Goal: Information Seeking & Learning: Understand process/instructions

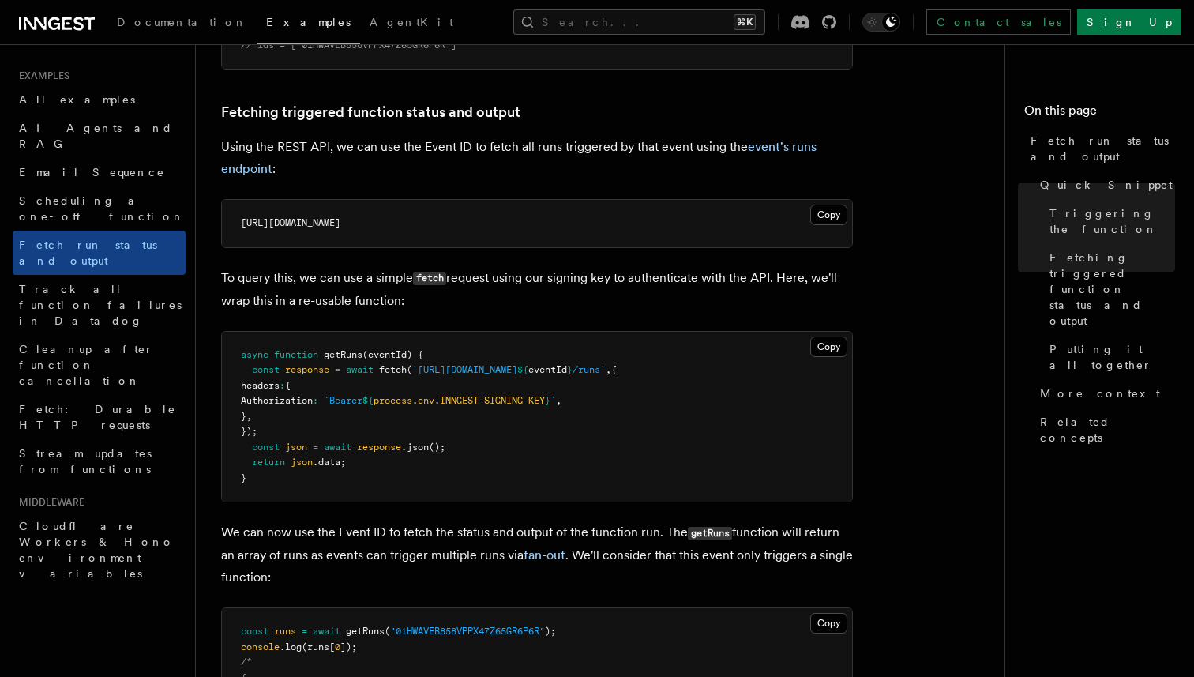
scroll to position [870, 0]
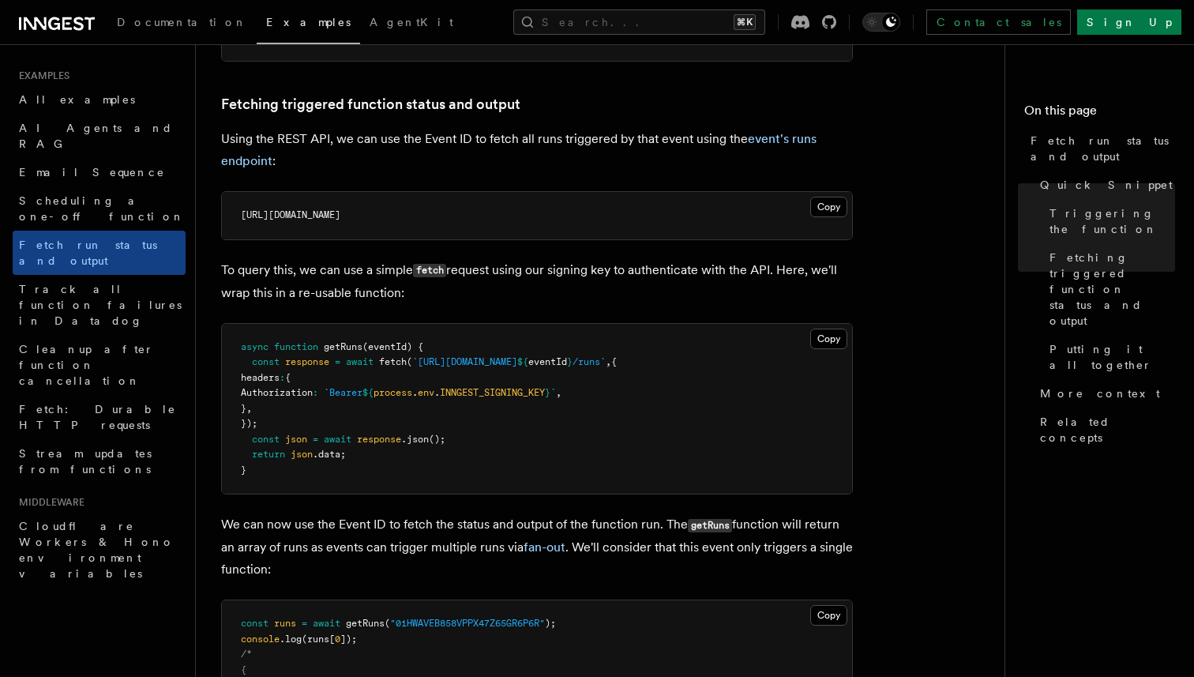
click at [544, 390] on span "INNGEST_SIGNING_KEY" at bounding box center [492, 392] width 105 height 11
click at [541, 441] on pre "async function getRuns (eventId) { const response = await fetch ( `https://api.…" at bounding box center [537, 409] width 630 height 171
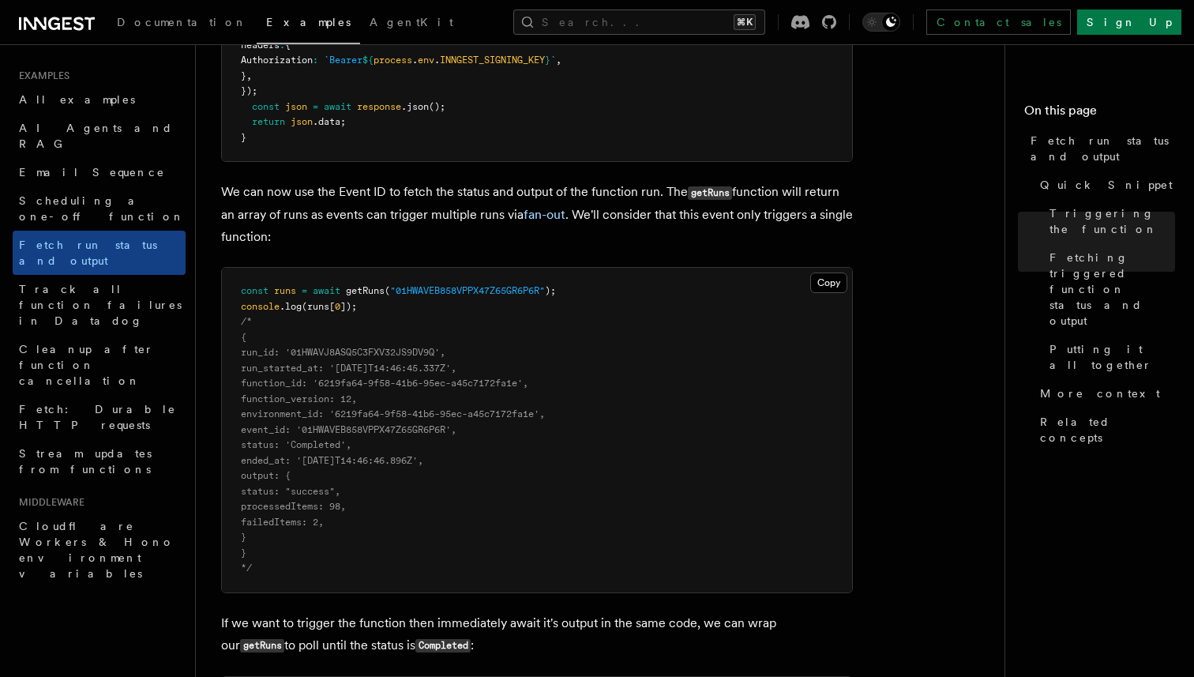
scroll to position [1205, 0]
click at [307, 396] on span "function_version: 12," at bounding box center [299, 396] width 116 height 11
click at [298, 411] on span "environment_id: '6219fa64-9f58-41b6-95ec-a45c7172fa1e'," at bounding box center [393, 411] width 304 height 11
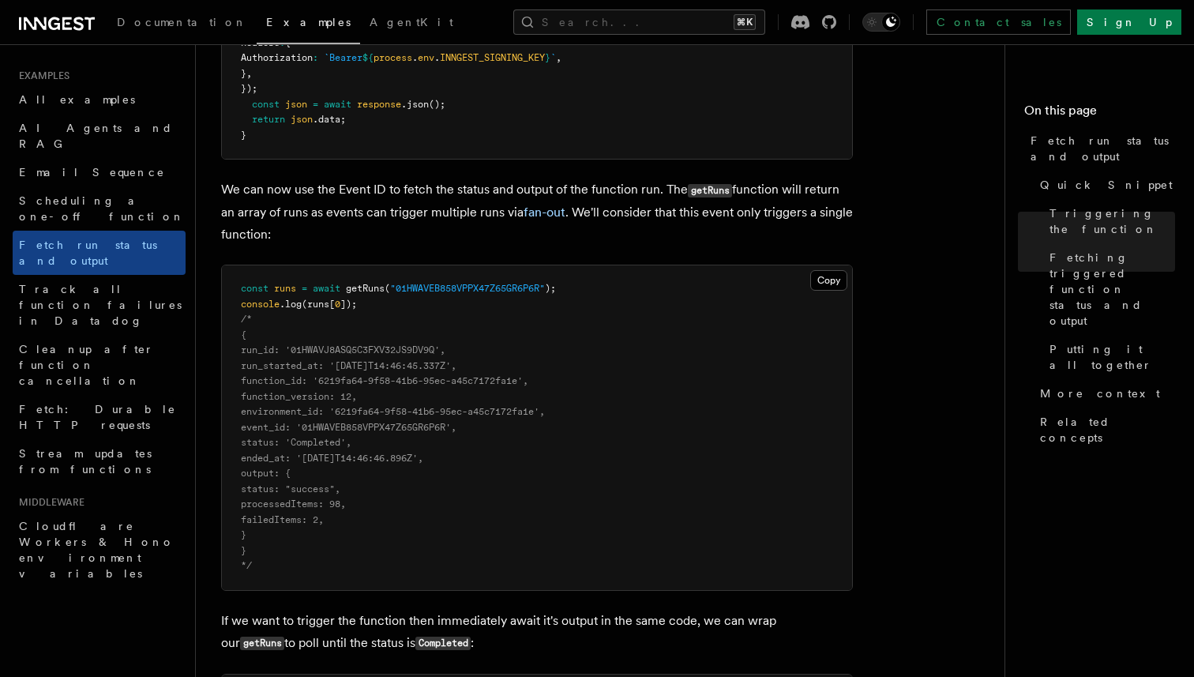
click at [293, 427] on span "event_id: '01HWAVEB858VPPX47Z65GR6P6R'," at bounding box center [349, 427] width 216 height 11
click at [279, 441] on span "status: 'Completed'," at bounding box center [296, 442] width 111 height 11
click at [279, 460] on span "ended_at: '2024-04-25T14:46:46.896Z'," at bounding box center [332, 457] width 182 height 11
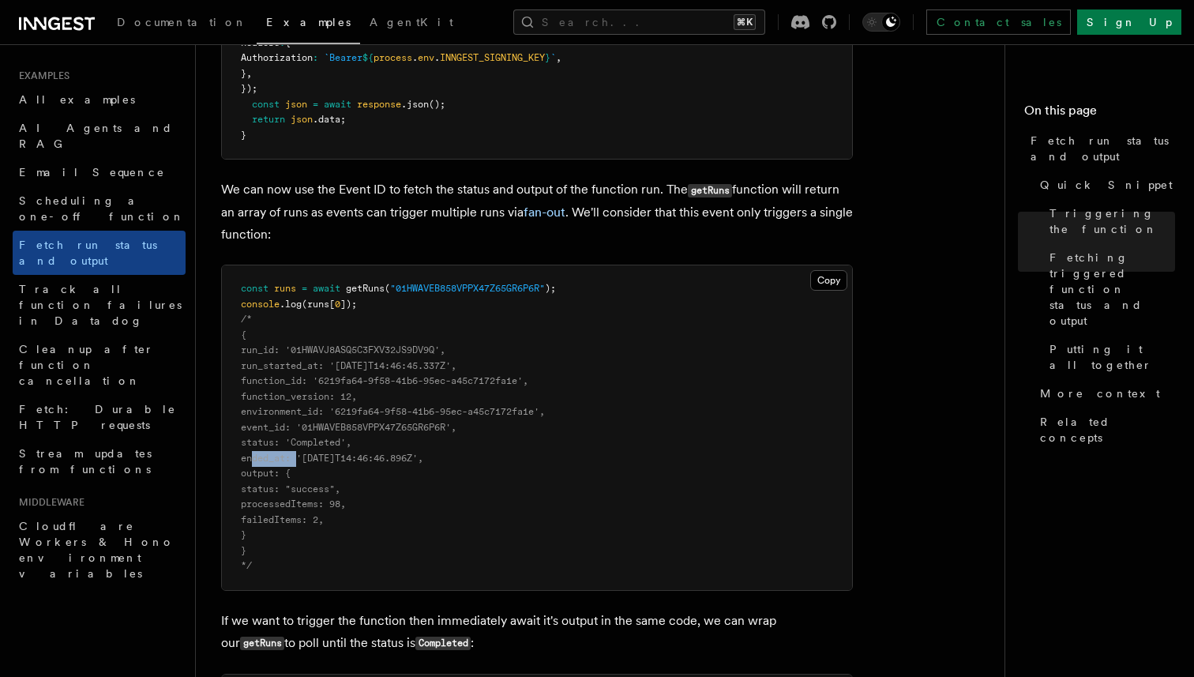
click at [279, 460] on span "ended_at: '2024-04-25T14:46:46.896Z'," at bounding box center [332, 457] width 182 height 11
click at [277, 478] on span "output: {" at bounding box center [266, 472] width 50 height 11
click at [334, 476] on pre "const runs = await getRuns ( "01HWAVEB858VPPX47Z65GR6P6R" ); console .log (runs…" at bounding box center [537, 427] width 630 height 324
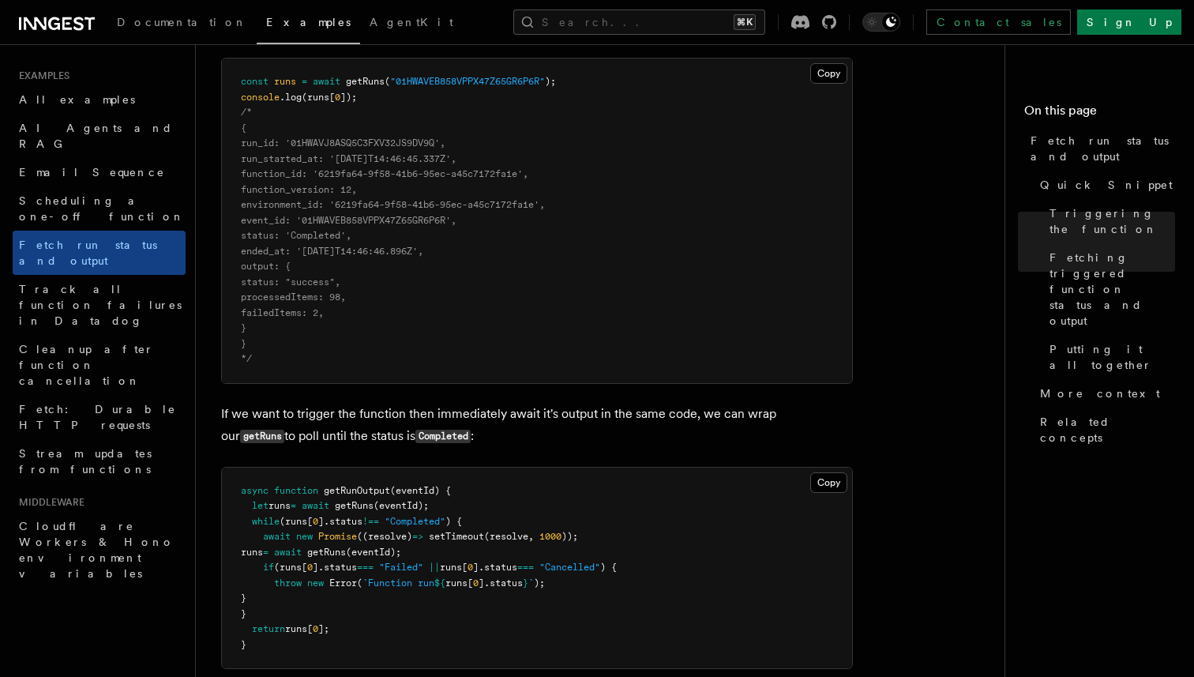
scroll to position [1412, 0]
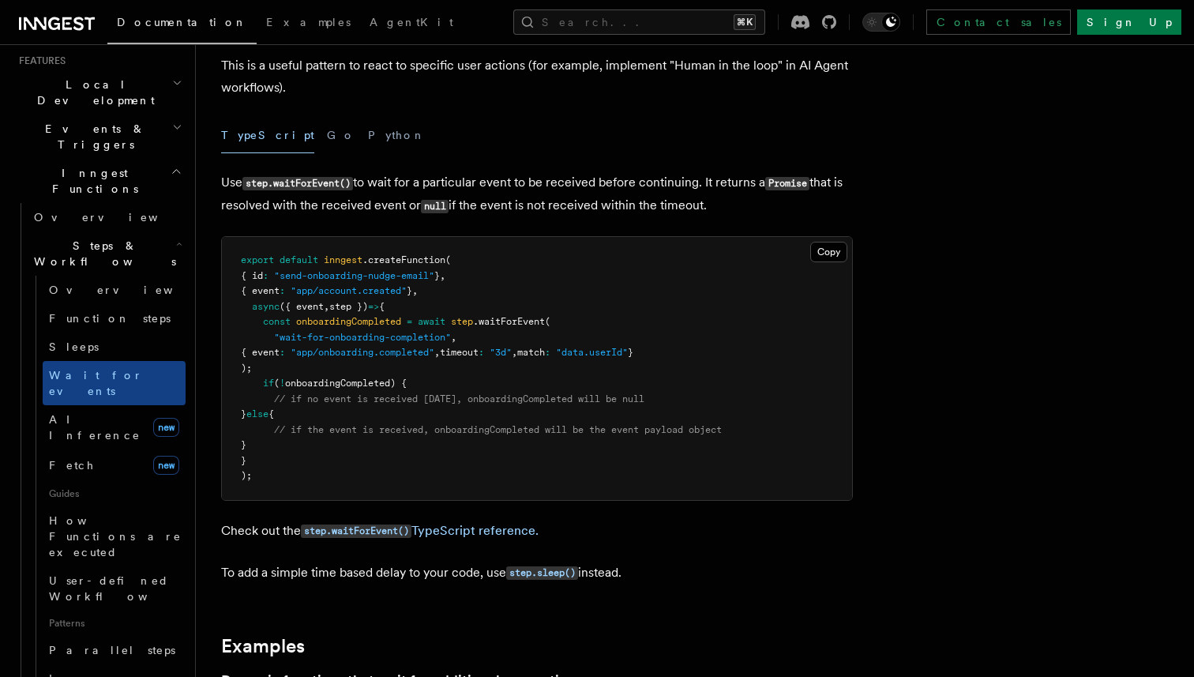
scroll to position [134, 0]
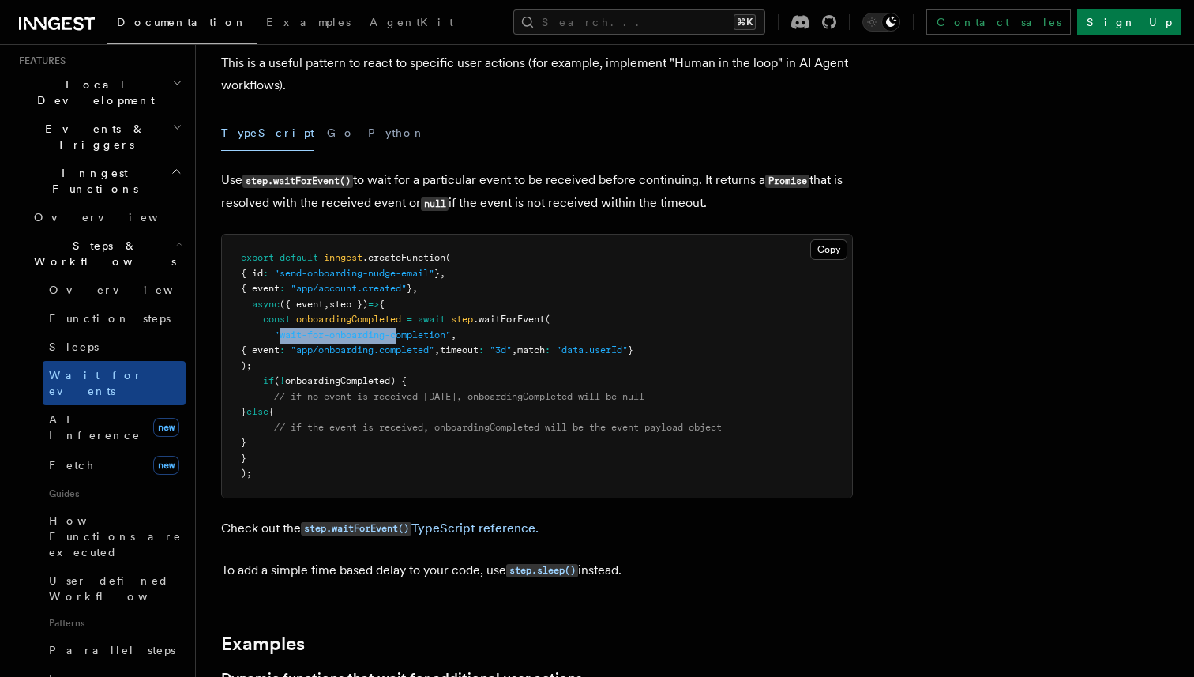
drag, startPoint x: 282, startPoint y: 336, endPoint x: 420, endPoint y: 336, distance: 138.2
click at [414, 336] on span ""wait-for-onboarding-completion"" at bounding box center [362, 334] width 177 height 11
click at [448, 336] on span ""wait-for-onboarding-completion"" at bounding box center [362, 334] width 177 height 11
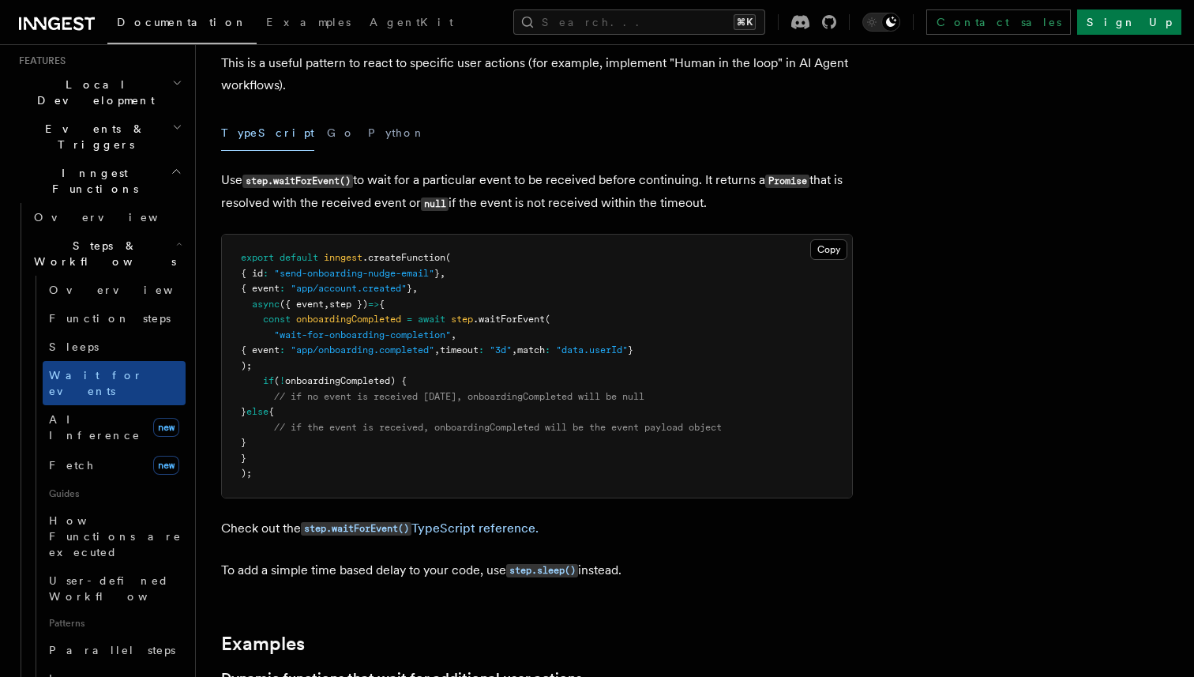
click at [443, 377] on pre "export default inngest .createFunction ( { id : "send-onboarding-nudge-email" }…" at bounding box center [537, 365] width 630 height 263
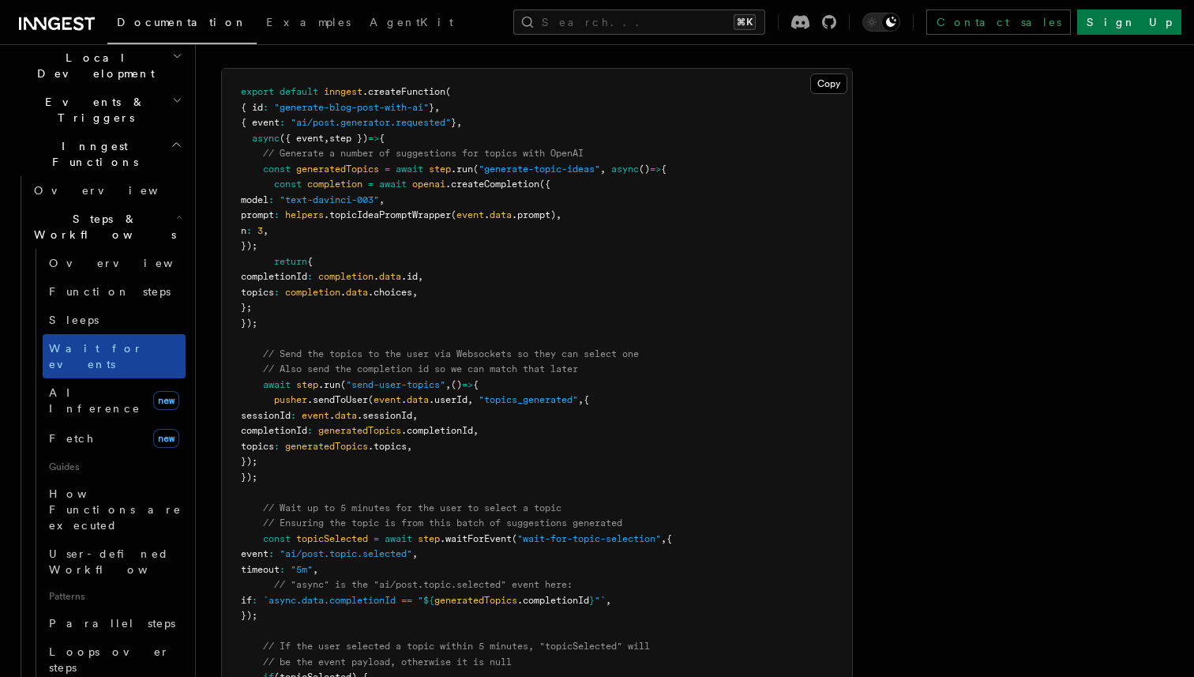
scroll to position [388, 0]
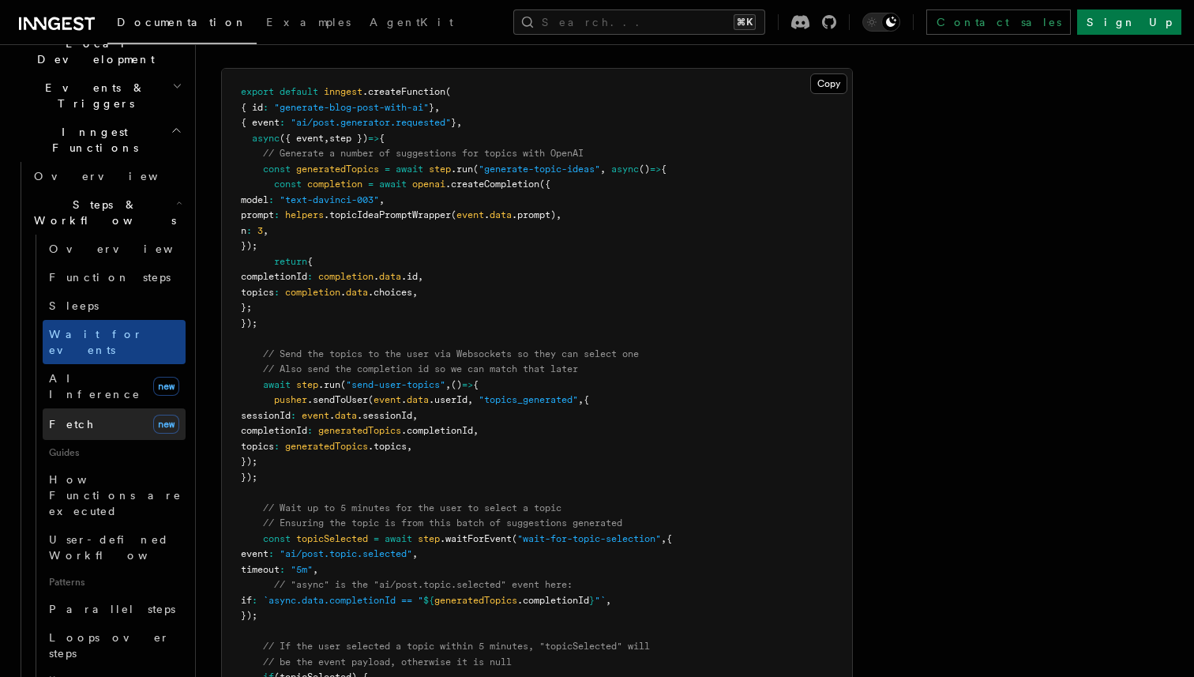
click at [98, 408] on link "Fetch new" at bounding box center [114, 424] width 143 height 32
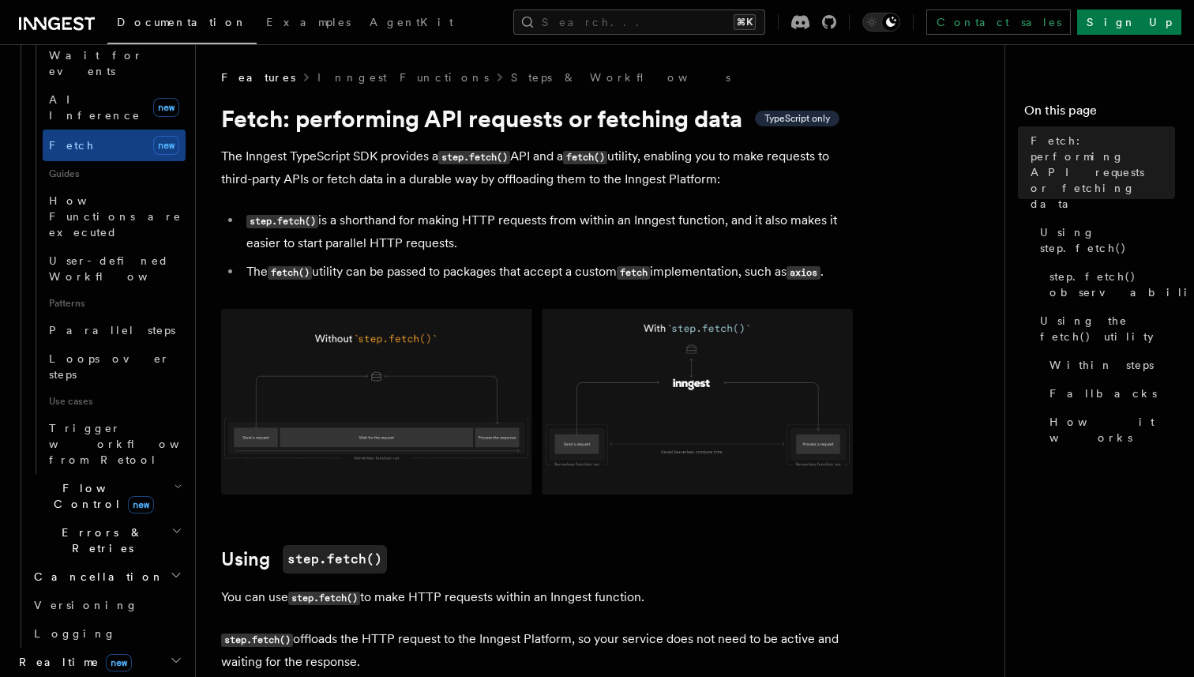
scroll to position [681, 0]
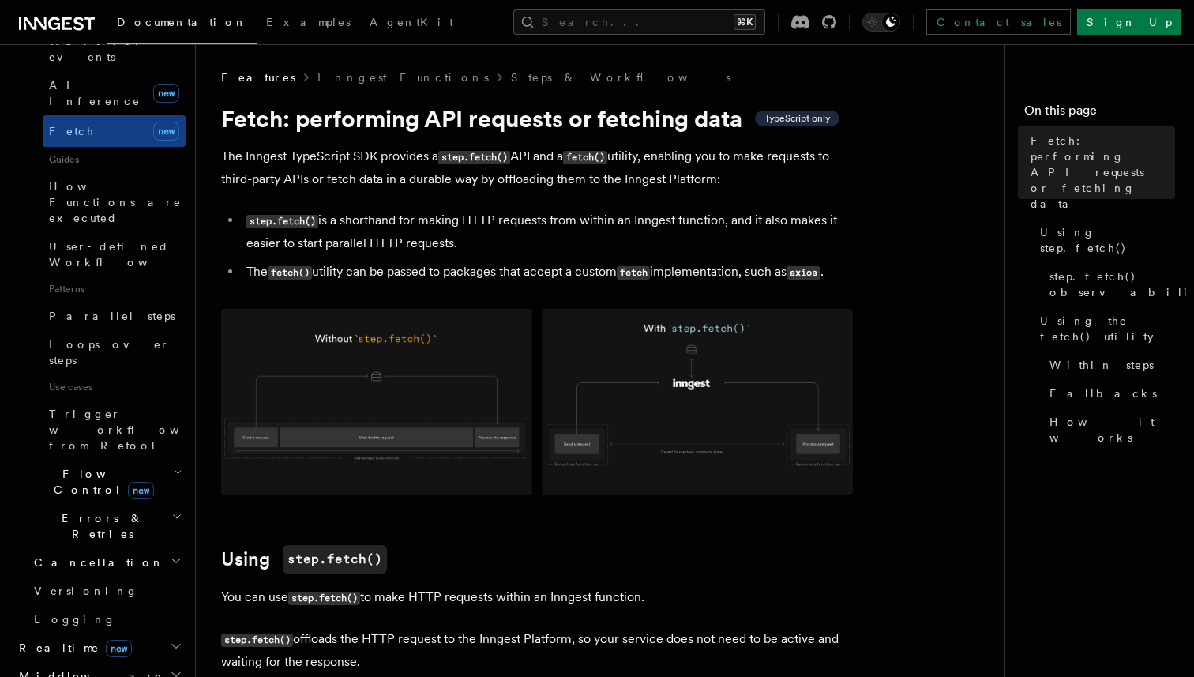
click at [147, 633] on h2 "Realtime new" at bounding box center [99, 647] width 173 height 28
click at [75, 670] on span "Overview" at bounding box center [115, 676] width 163 height 13
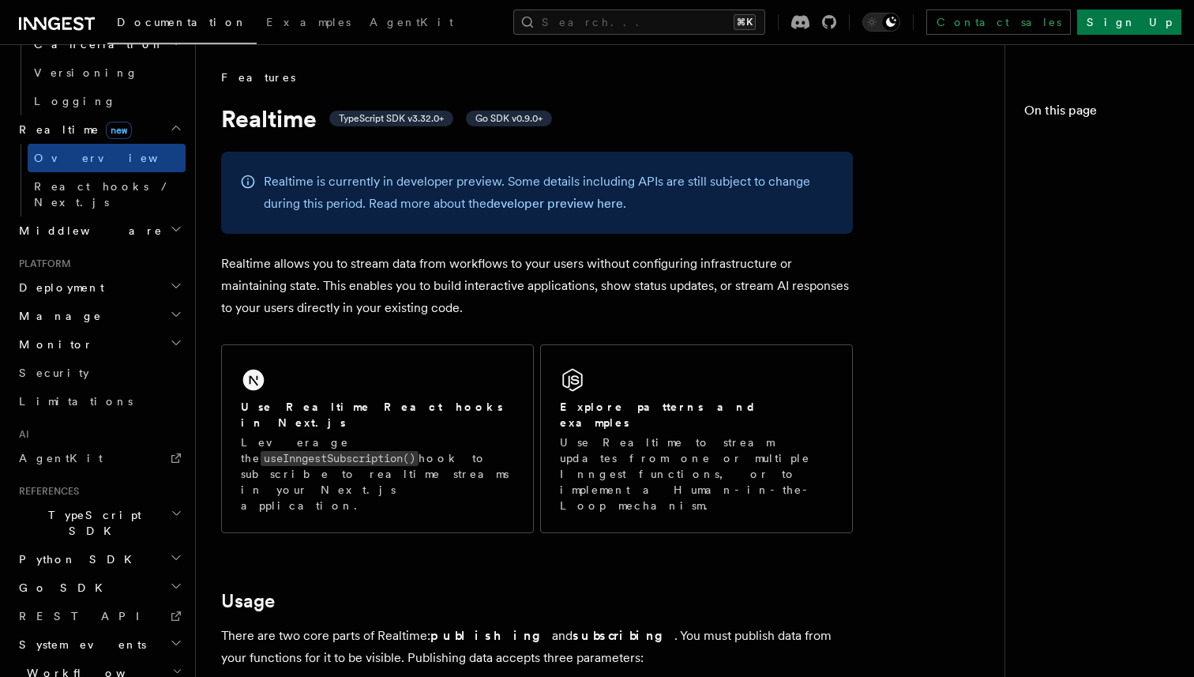
scroll to position [643, 0]
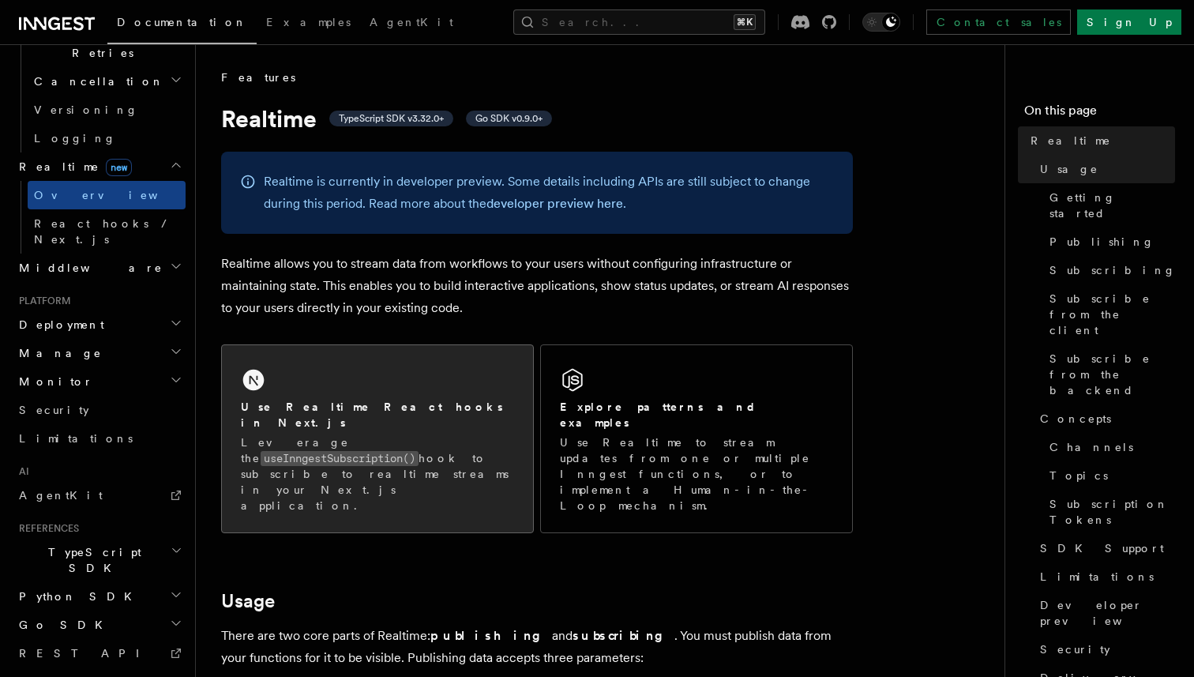
click at [292, 394] on div "Use Realtime React hooks in Next.js Leverage the useInngestSubscription() hook …" at bounding box center [377, 438] width 311 height 187
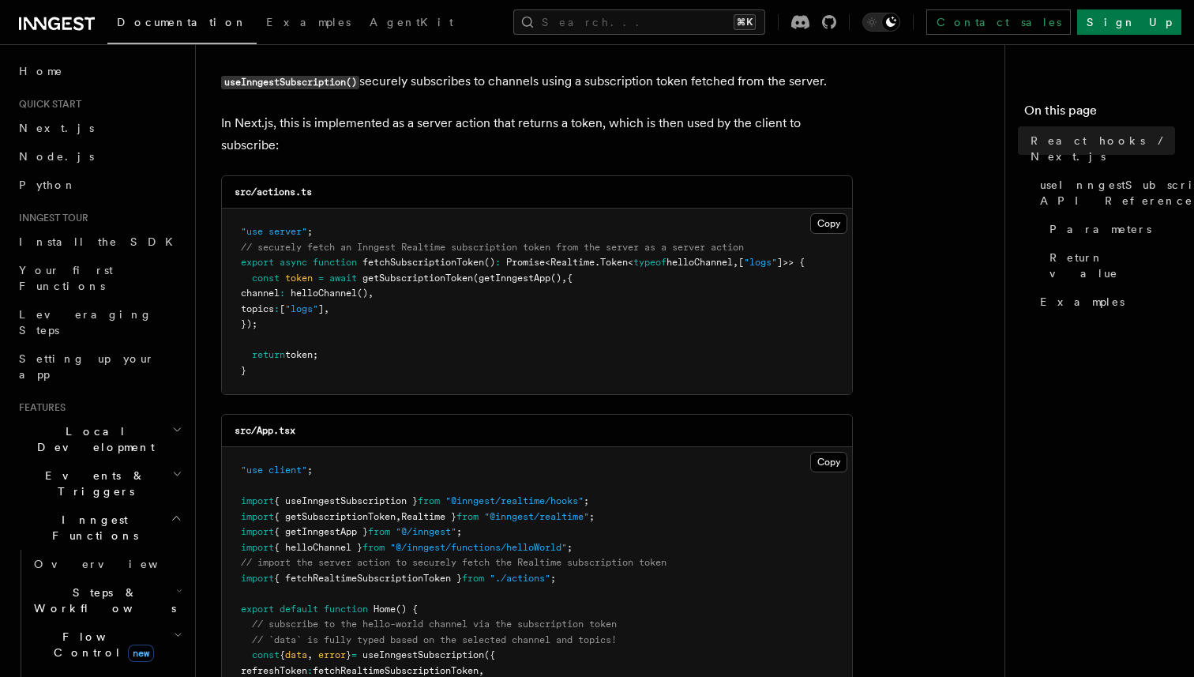
scroll to position [151, 0]
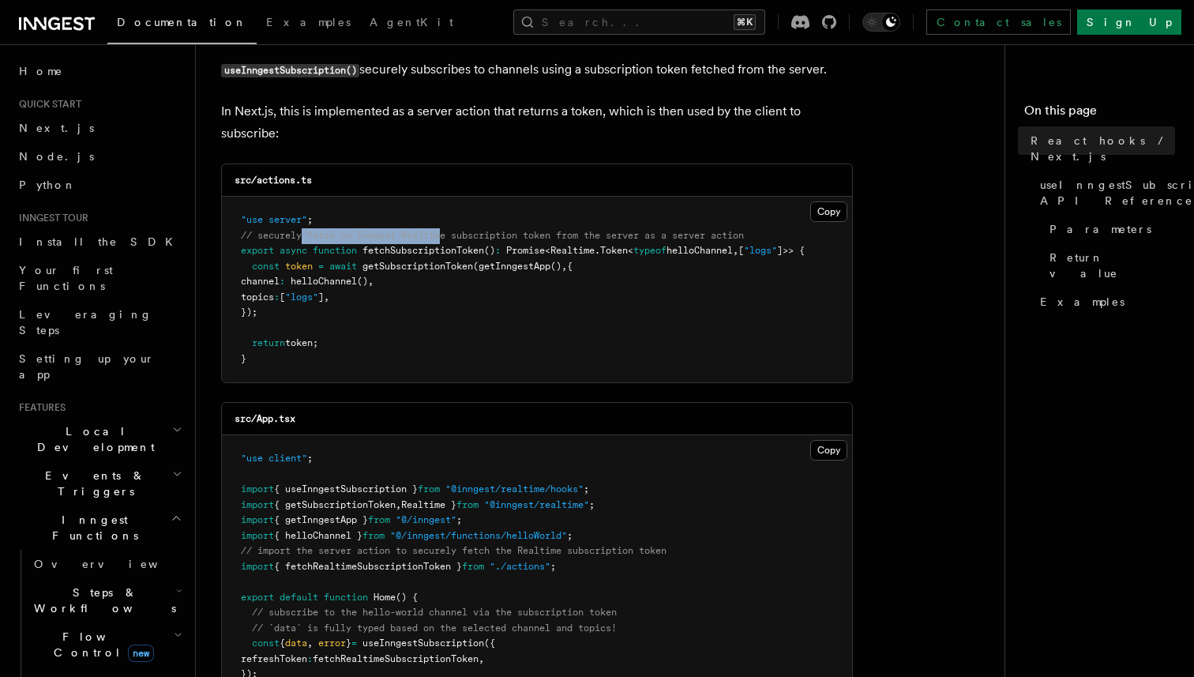
drag, startPoint x: 304, startPoint y: 238, endPoint x: 446, endPoint y: 238, distance: 142.1
click at [445, 238] on span "// securely fetch an Inngest Realtime subscription token from the server as a s…" at bounding box center [492, 235] width 503 height 11
click at [458, 238] on span "// securely fetch an Inngest Realtime subscription token from the server as a s…" at bounding box center [492, 235] width 503 height 11
click at [483, 204] on pre ""use server" ; // securely fetch an Inngest Realtime subscription token from th…" at bounding box center [537, 290] width 630 height 186
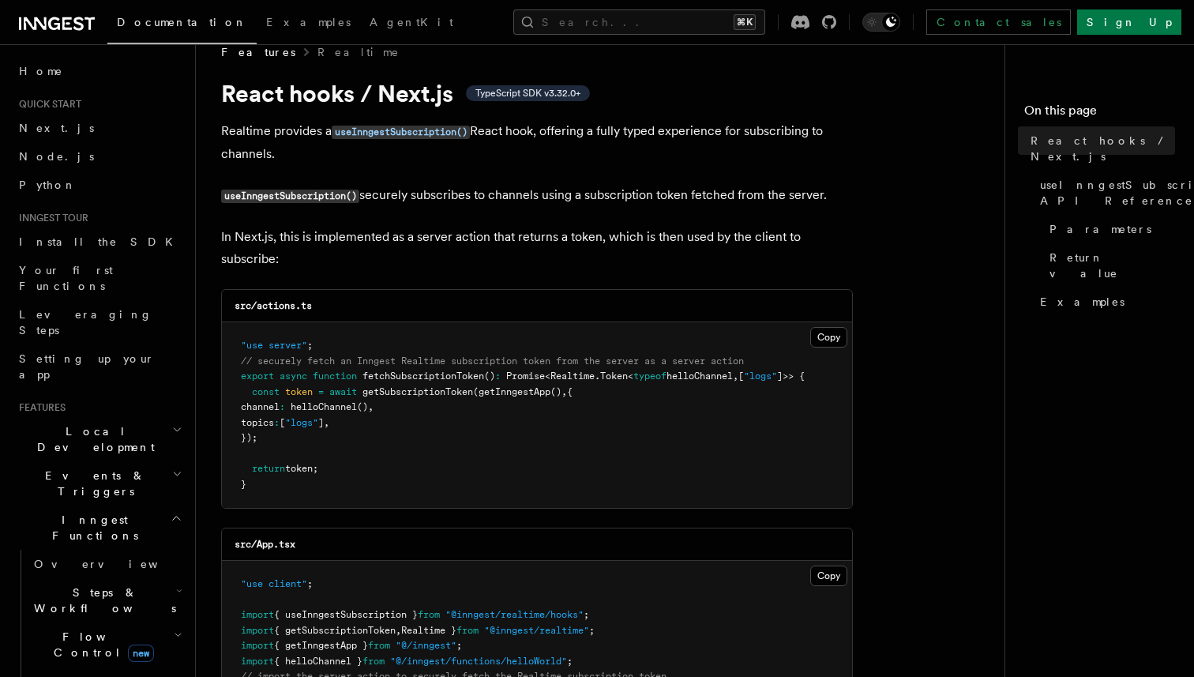
scroll to position [18, 0]
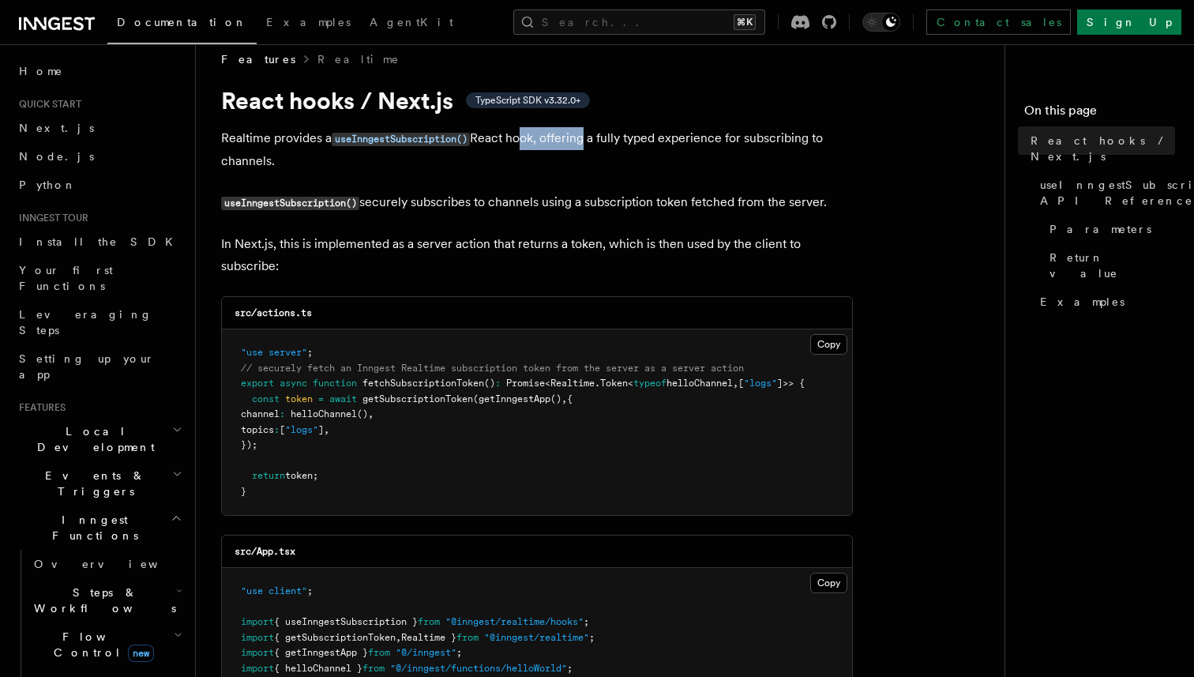
drag, startPoint x: 520, startPoint y: 142, endPoint x: 591, endPoint y: 142, distance: 70.3
click at [588, 142] on p "Realtime provides a useInngestSubscription() React hook, offering a fully typed…" at bounding box center [537, 149] width 632 height 45
click at [634, 142] on p "Realtime provides a useInngestSubscription() React hook, offering a fully typed…" at bounding box center [537, 149] width 632 height 45
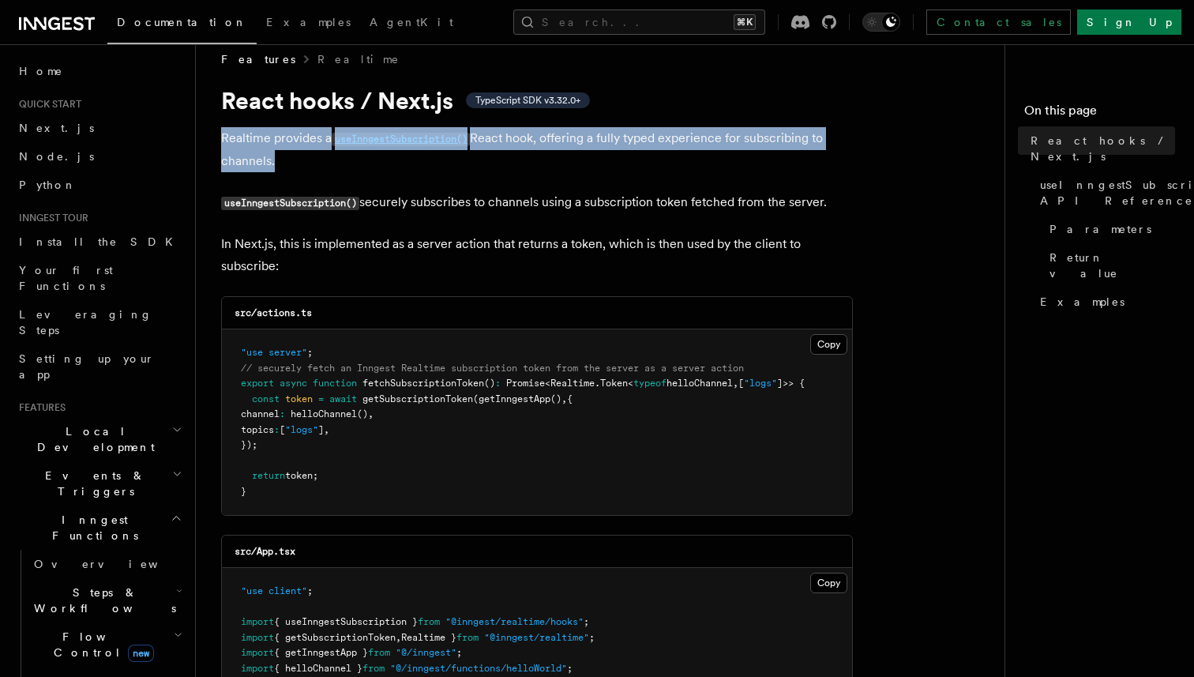
click at [634, 142] on p "Realtime provides a useInngestSubscription() React hook, offering a fully typed…" at bounding box center [537, 149] width 632 height 45
click at [672, 138] on p "Realtime provides a useInngestSubscription() React hook, offering a fully typed…" at bounding box center [537, 149] width 632 height 45
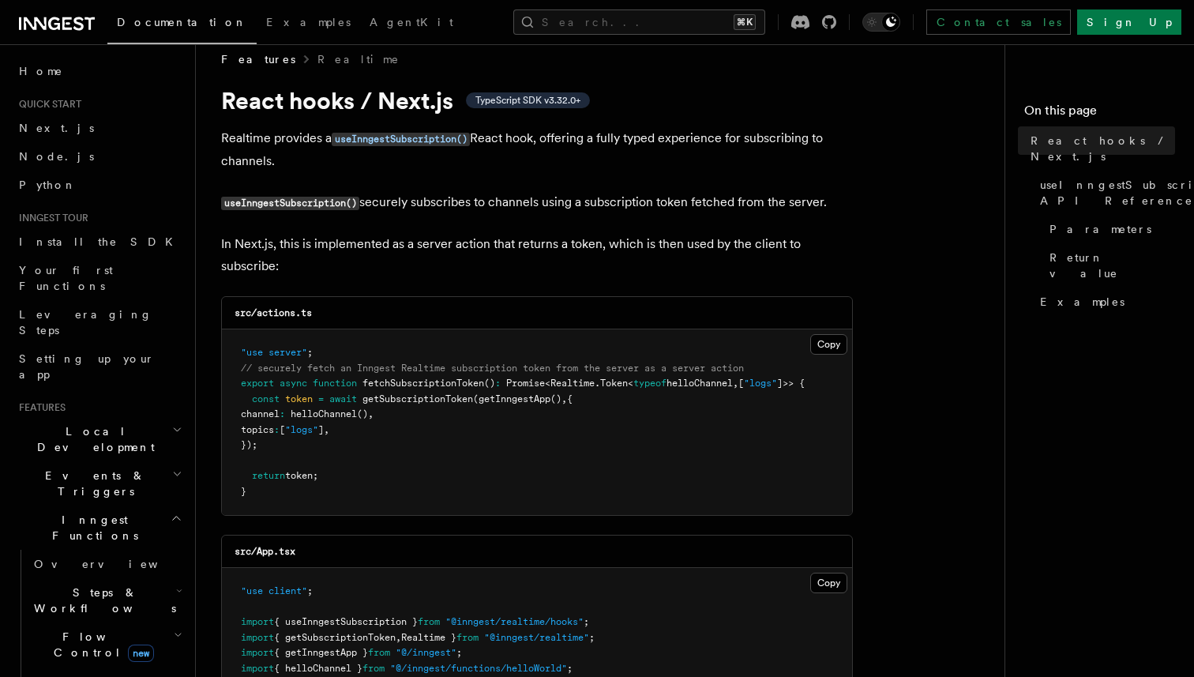
scroll to position [36, 0]
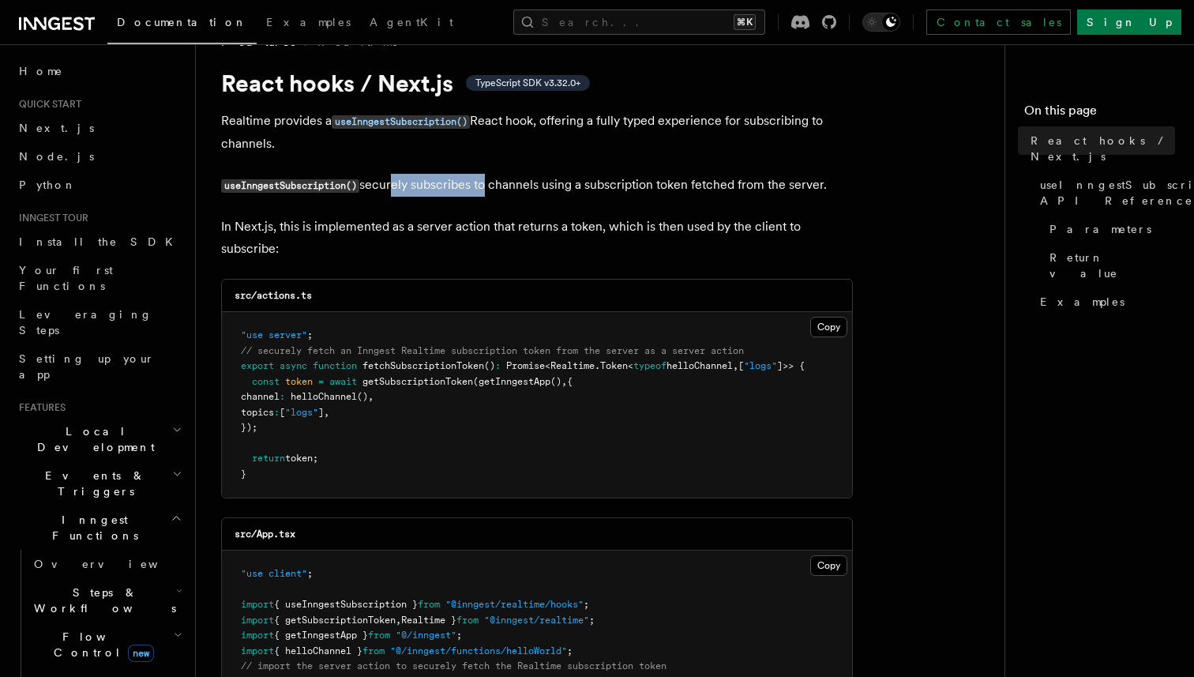
drag, startPoint x: 394, startPoint y: 181, endPoint x: 486, endPoint y: 181, distance: 92.4
click at [486, 181] on p "useInngestSubscription() securely subscribes to channels using a subscription t…" at bounding box center [537, 185] width 632 height 23
click at [556, 181] on p "useInngestSubscription() securely subscribes to channels using a subscription t…" at bounding box center [537, 185] width 632 height 23
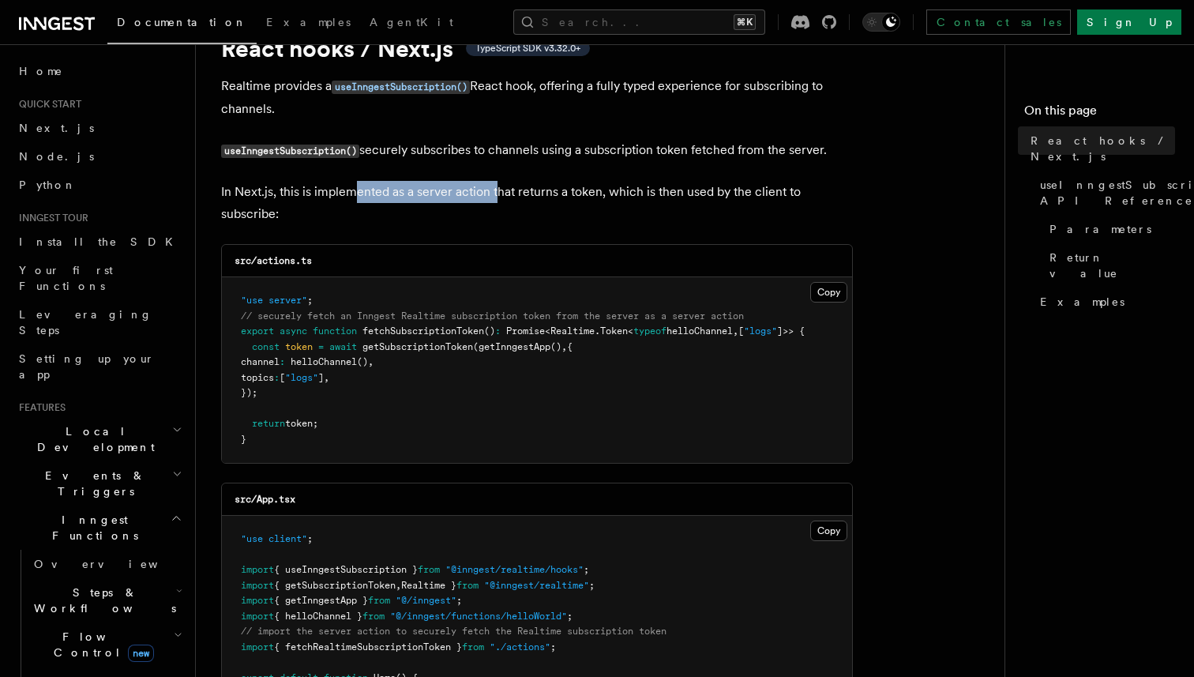
drag, startPoint x: 353, startPoint y: 193, endPoint x: 512, endPoint y: 193, distance: 159.5
click at [511, 193] on p "In Next.js, this is implemented as a server action that returns a token, which …" at bounding box center [537, 203] width 632 height 44
click at [542, 193] on p "In Next.js, this is implemented as a server action that returns a token, which …" at bounding box center [537, 203] width 632 height 44
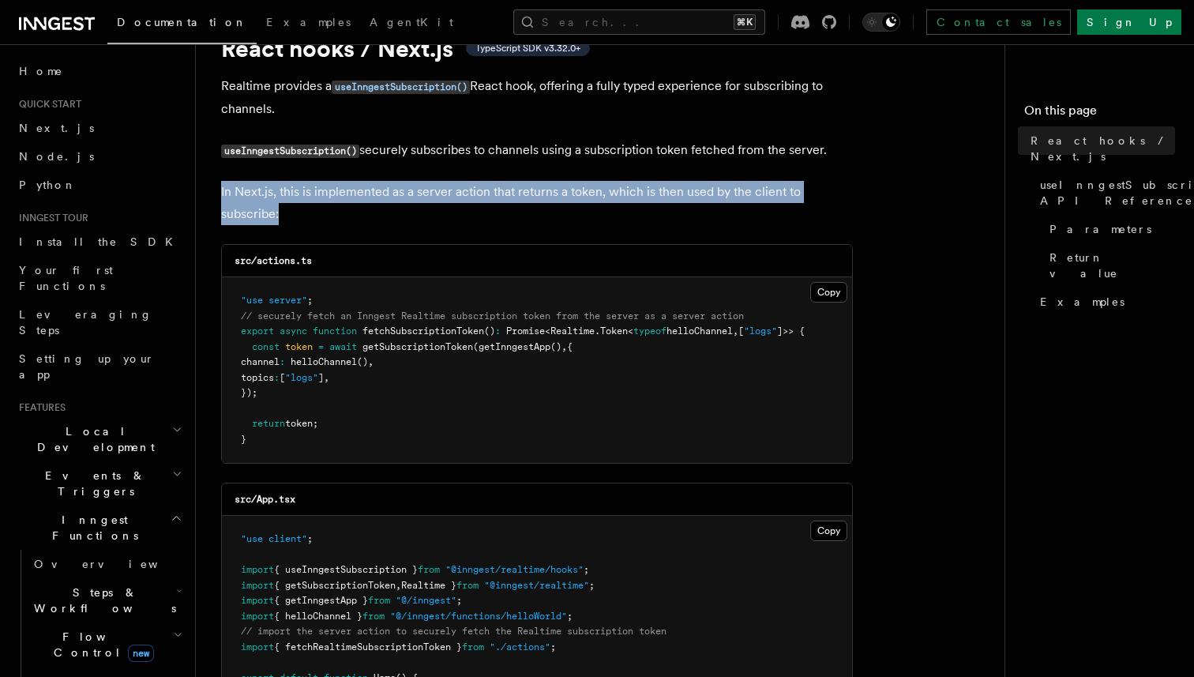
click at [542, 193] on p "In Next.js, this is implemented as a server action that returns a token, which …" at bounding box center [537, 203] width 632 height 44
click at [595, 193] on p "In Next.js, this is implemented as a server action that returns a token, which …" at bounding box center [537, 203] width 632 height 44
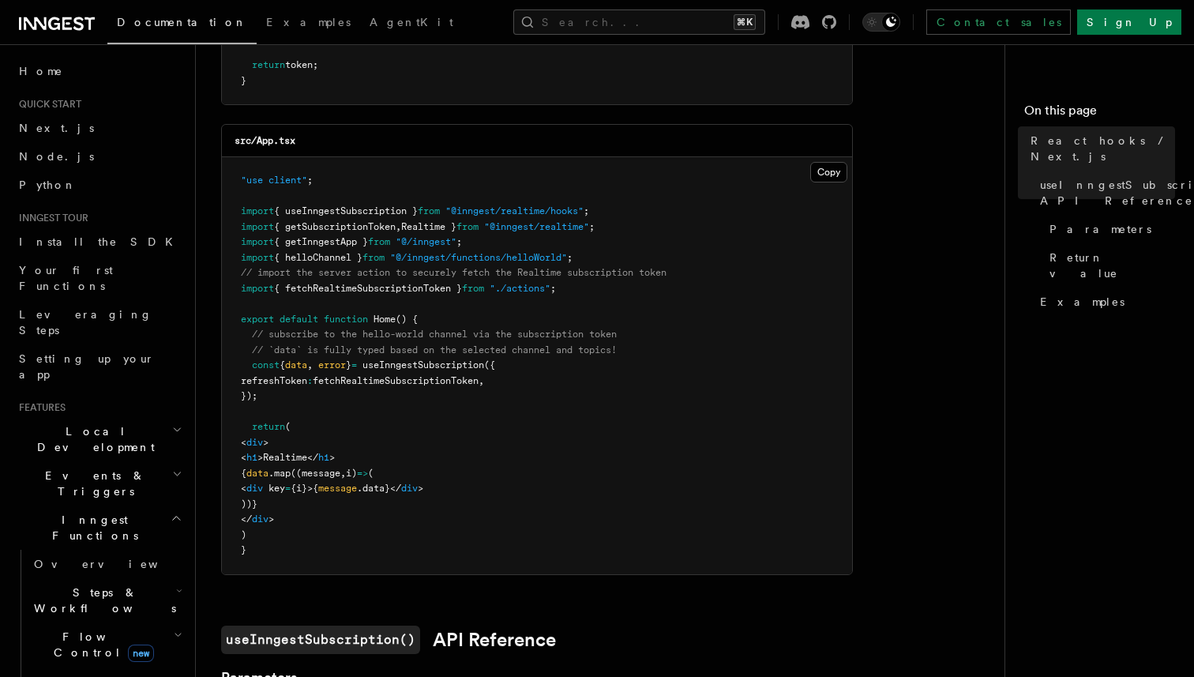
scroll to position [433, 0]
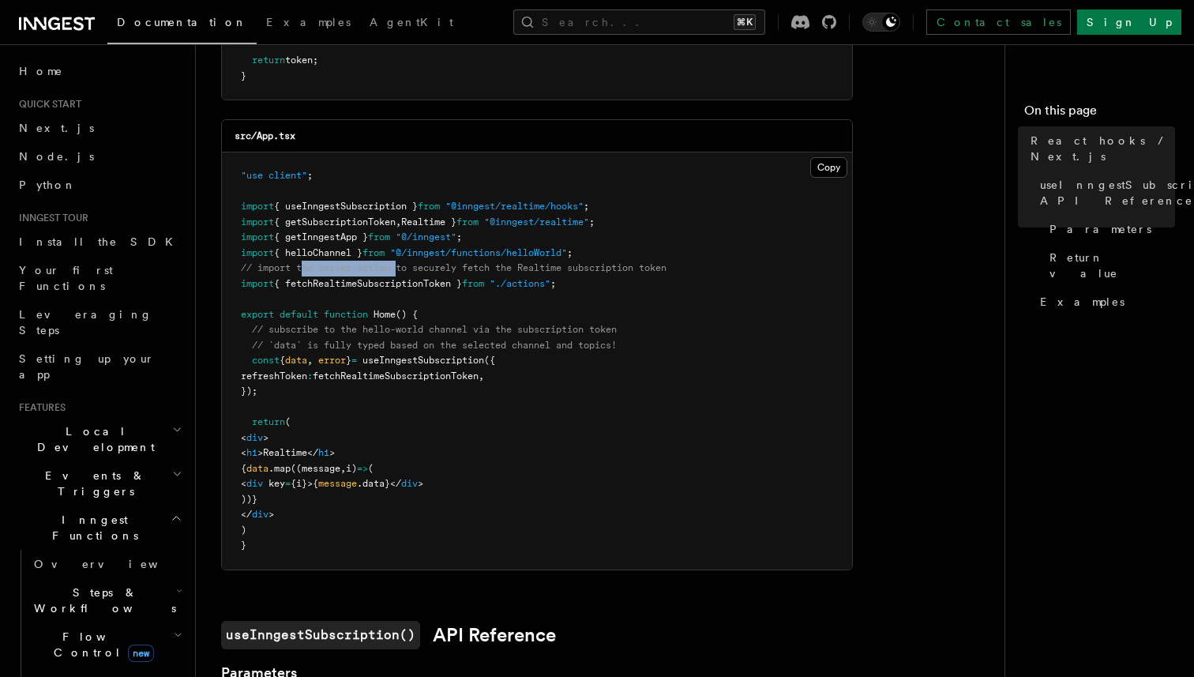
drag, startPoint x: 301, startPoint y: 272, endPoint x: 411, endPoint y: 272, distance: 109.7
click at [407, 272] on span "// import the server action to securely fetch the Realtime subscription token" at bounding box center [454, 267] width 426 height 11
click at [411, 272] on span "// import the server action to securely fetch the Realtime subscription token" at bounding box center [454, 267] width 426 height 11
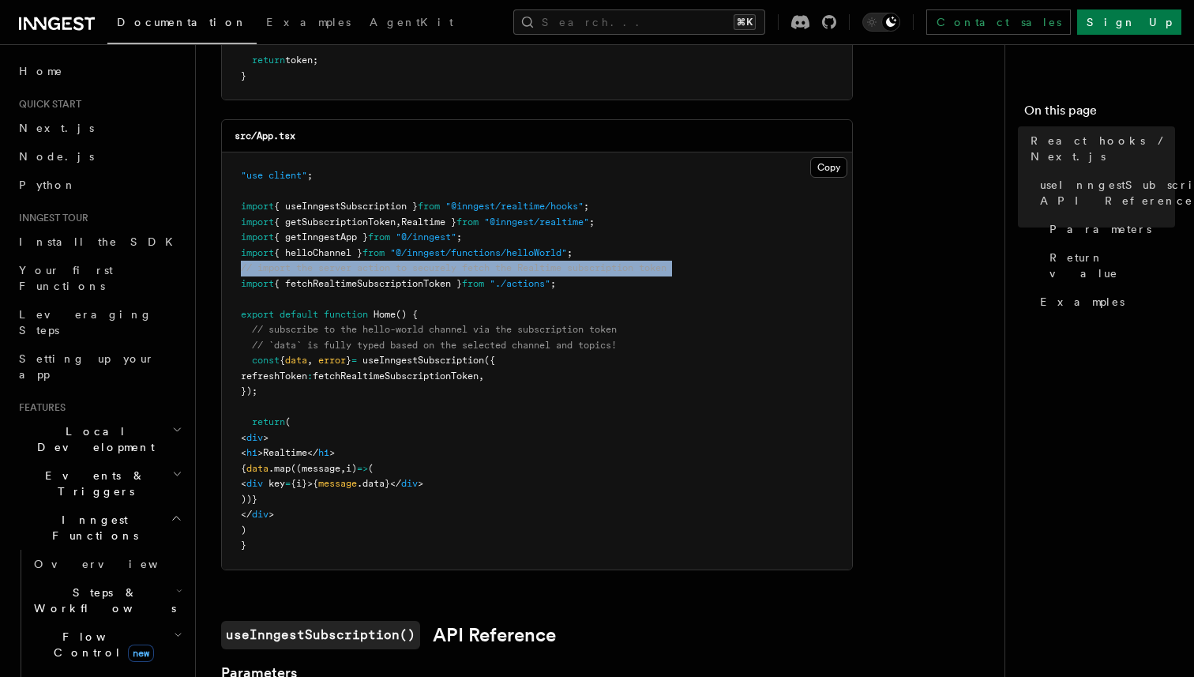
click at [411, 272] on span "// import the server action to securely fetch the Realtime subscription token" at bounding box center [454, 267] width 426 height 11
click at [485, 263] on span "// import the server action to securely fetch the Realtime subscription token" at bounding box center [454, 267] width 426 height 11
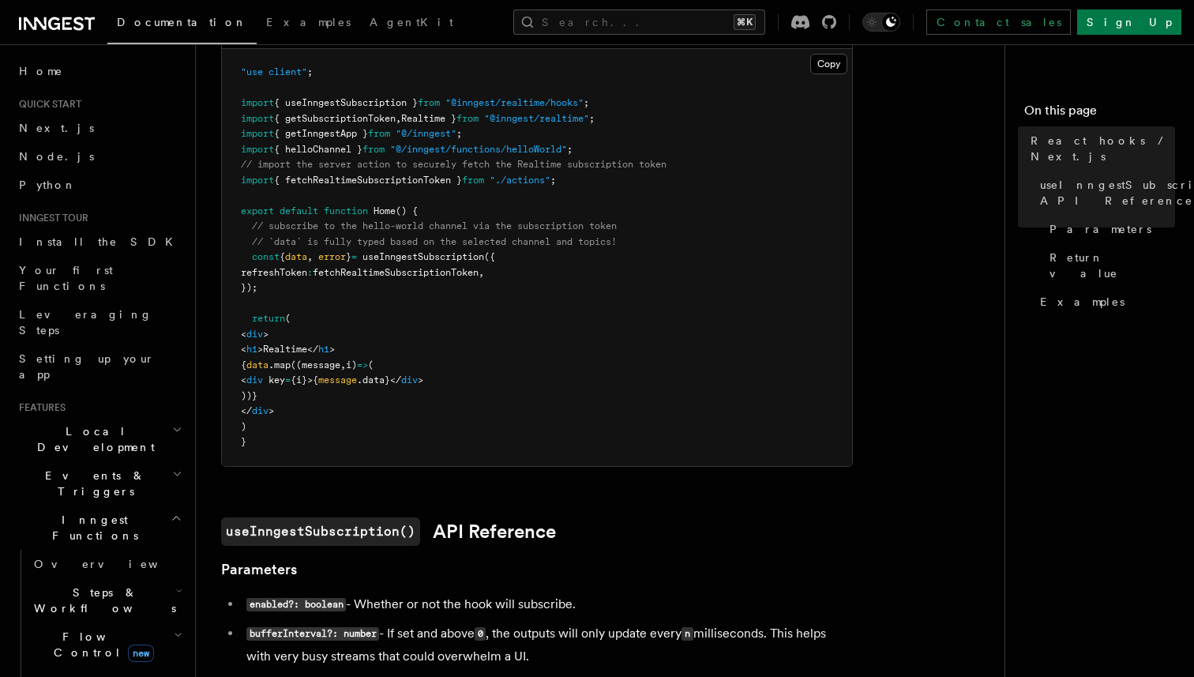
scroll to position [539, 0]
click at [296, 272] on span "refreshToken" at bounding box center [274, 269] width 66 height 11
click at [407, 277] on pre ""use client" ; import { useInngestSubscription } from "@inngest/realtime/hooks"…" at bounding box center [537, 255] width 630 height 417
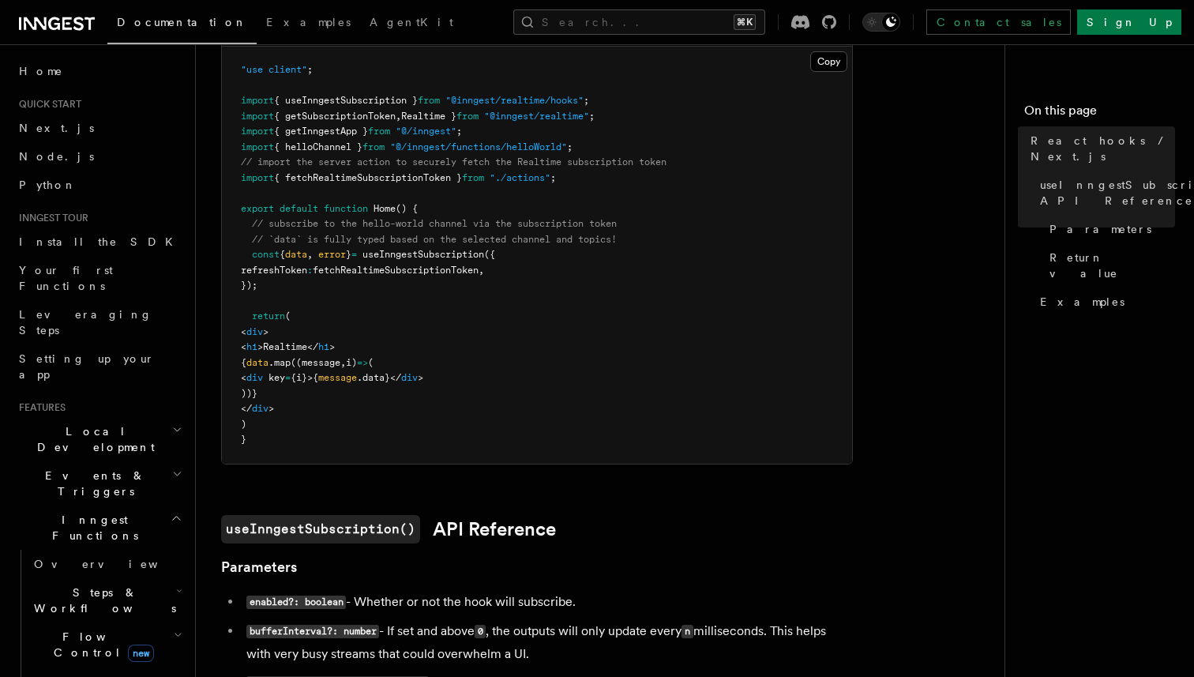
click at [437, 309] on pre ""use client" ; import { useInngestSubscription } from "@inngest/realtime/hooks"…" at bounding box center [537, 255] width 630 height 417
click at [433, 263] on pre ""use client" ; import { useInngestSubscription } from "@inngest/realtime/hooks"…" at bounding box center [537, 255] width 630 height 417
click at [457, 304] on pre ""use client" ; import { useInngestSubscription } from "@inngest/realtime/hooks"…" at bounding box center [537, 255] width 630 height 417
click at [460, 273] on span "fetchRealtimeSubscriptionToken" at bounding box center [396, 269] width 166 height 11
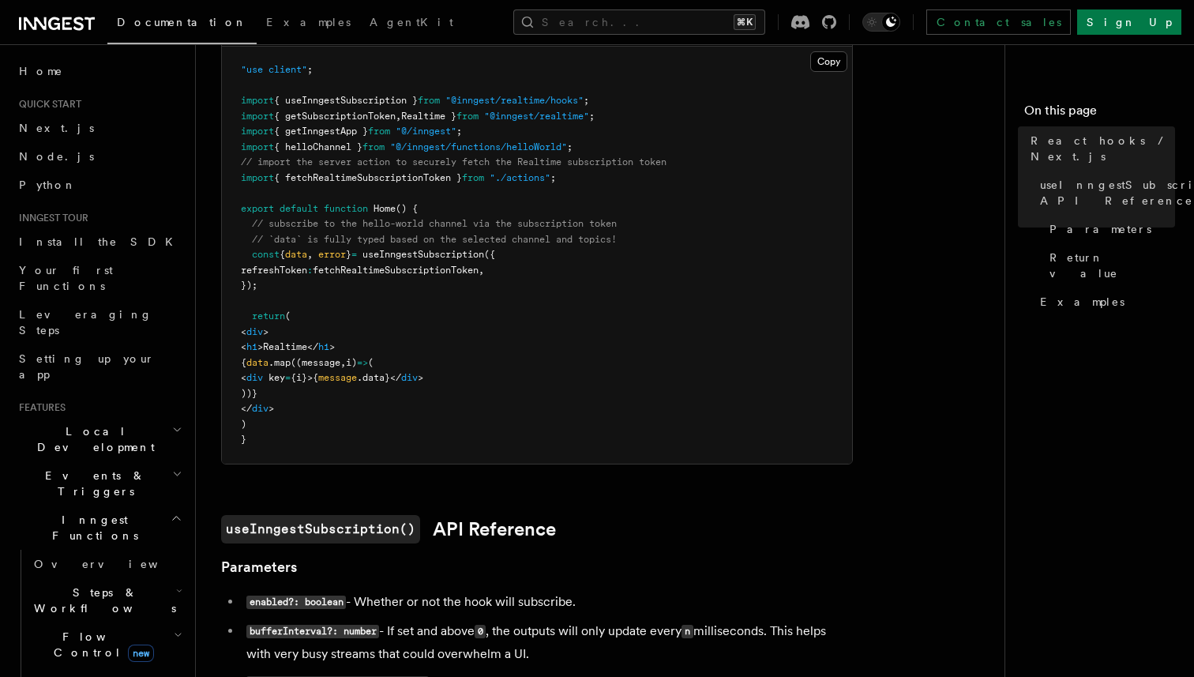
click at [460, 273] on span "fetchRealtimeSubscriptionToken" at bounding box center [396, 269] width 166 height 11
click at [460, 307] on pre ""use client" ; import { useInngestSubscription } from "@inngest/realtime/hooks"…" at bounding box center [537, 255] width 630 height 417
click at [467, 269] on span "fetchRealtimeSubscriptionToken" at bounding box center [396, 269] width 166 height 11
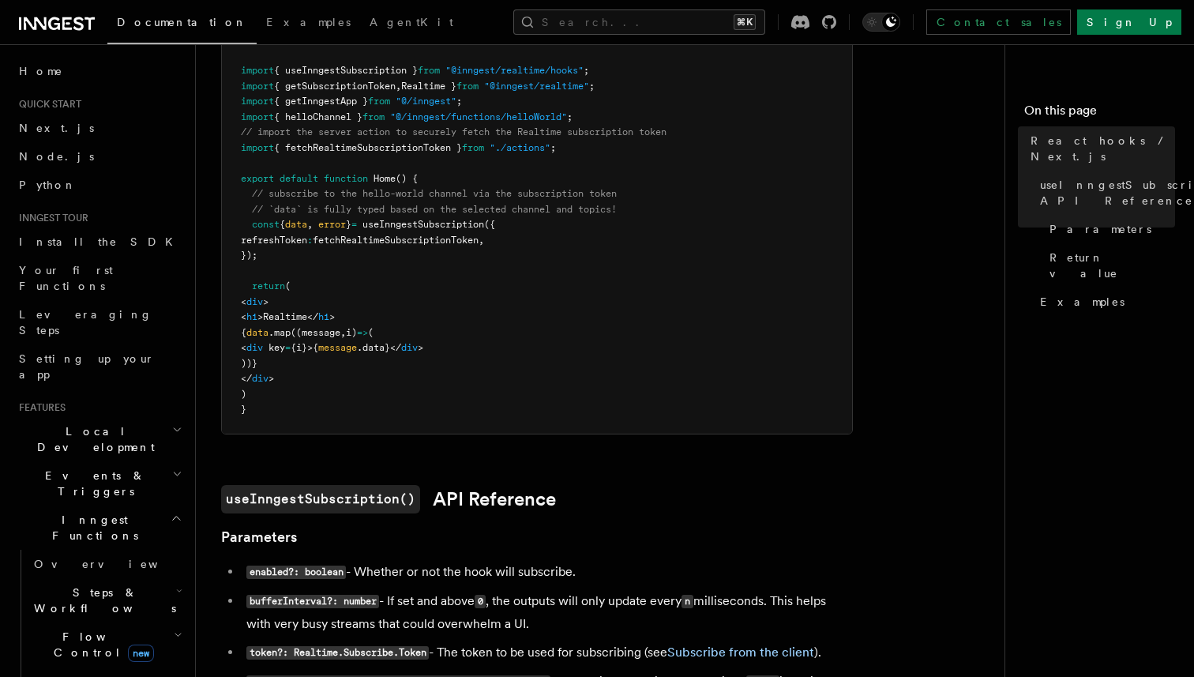
scroll to position [568, 0]
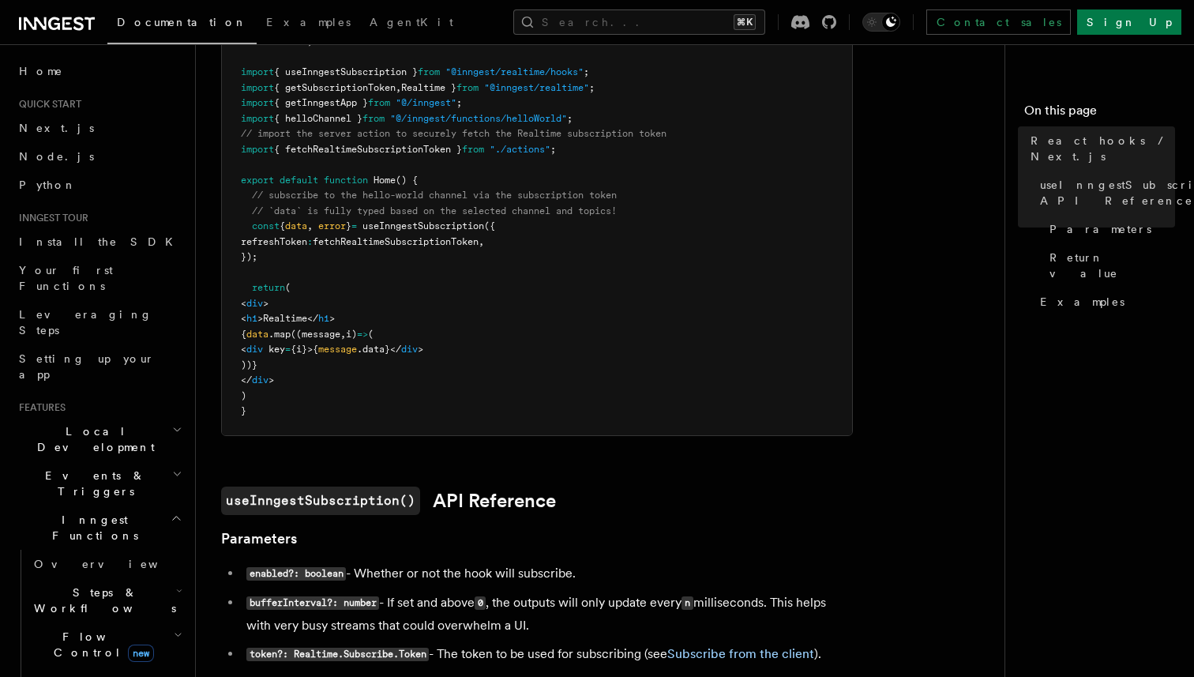
click at [371, 77] on span "{ useInngestSubscription }" at bounding box center [346, 71] width 144 height 11
click at [396, 244] on span "fetchRealtimeSubscriptionToken" at bounding box center [396, 241] width 166 height 11
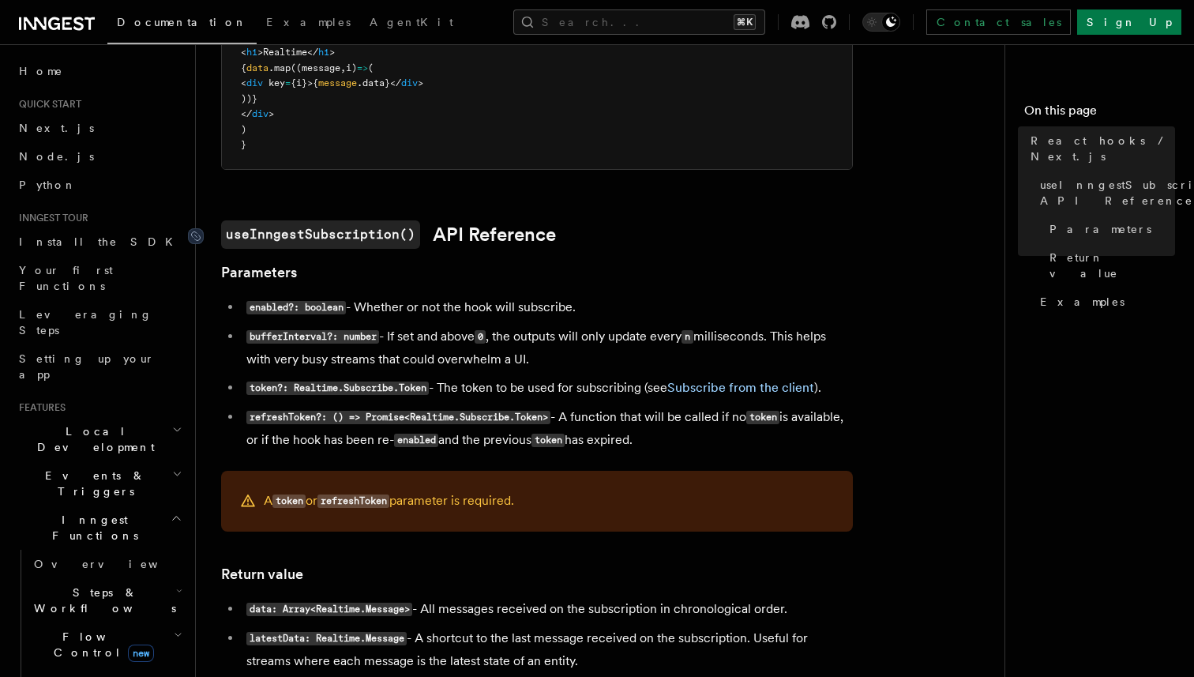
scroll to position [835, 0]
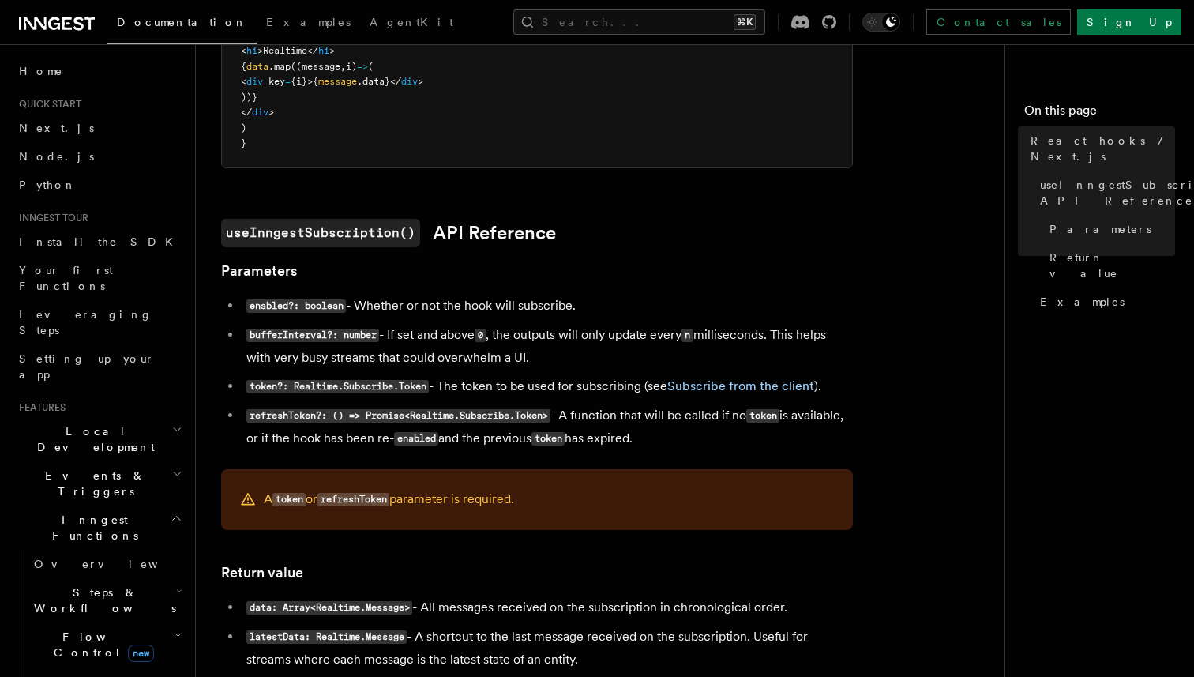
drag, startPoint x: 376, startPoint y: 307, endPoint x: 453, endPoint y: 307, distance: 77.4
click at [451, 307] on li "enabled?: boolean - Whether or not the hook will subscribe." at bounding box center [547, 305] width 611 height 23
click at [482, 305] on li "enabled?: boolean - Whether or not the hook will subscribe." at bounding box center [547, 305] width 611 height 23
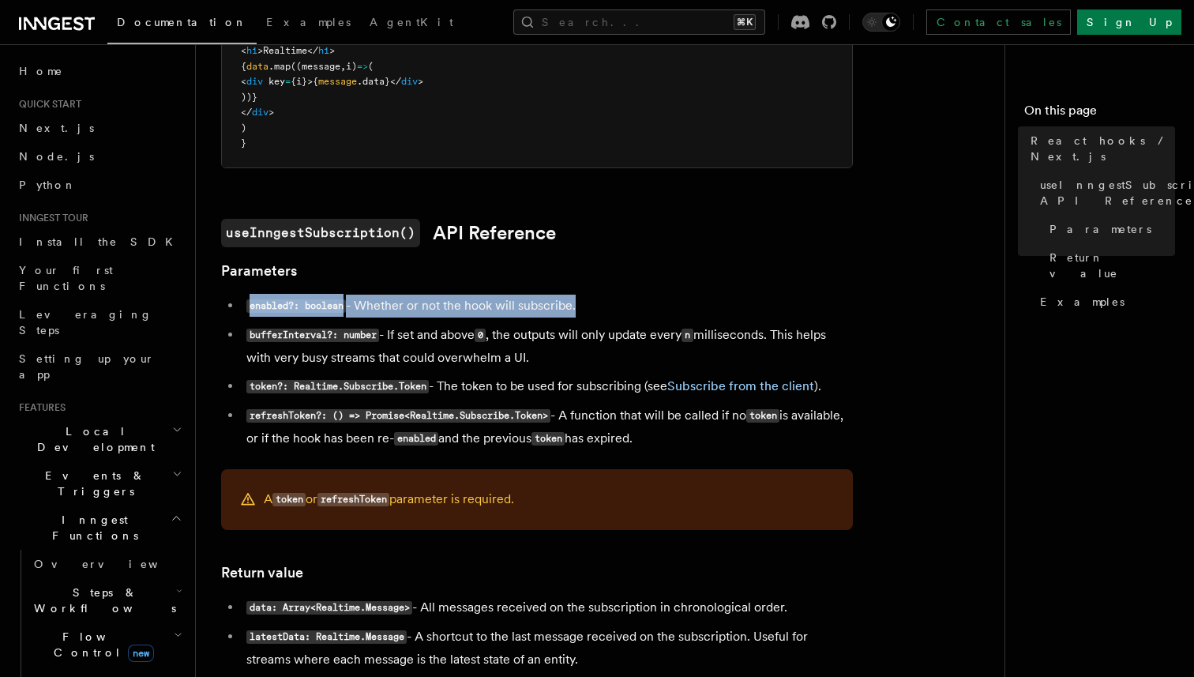
click at [482, 305] on li "enabled?: boolean - Whether or not the hook will subscribe." at bounding box center [547, 305] width 611 height 23
click at [518, 291] on article "Features Realtime React hooks / Next.js TypeScript SDK v3.32.0+ Realtime provid…" at bounding box center [606, 309] width 771 height 2151
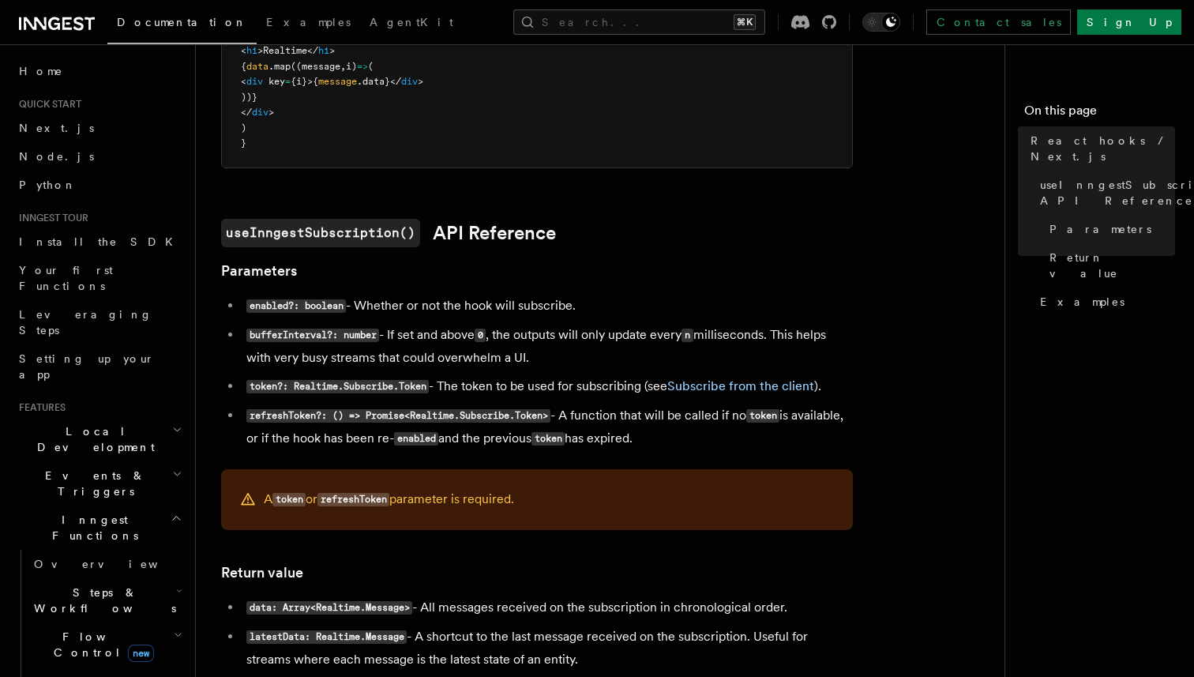
scroll to position [873, 0]
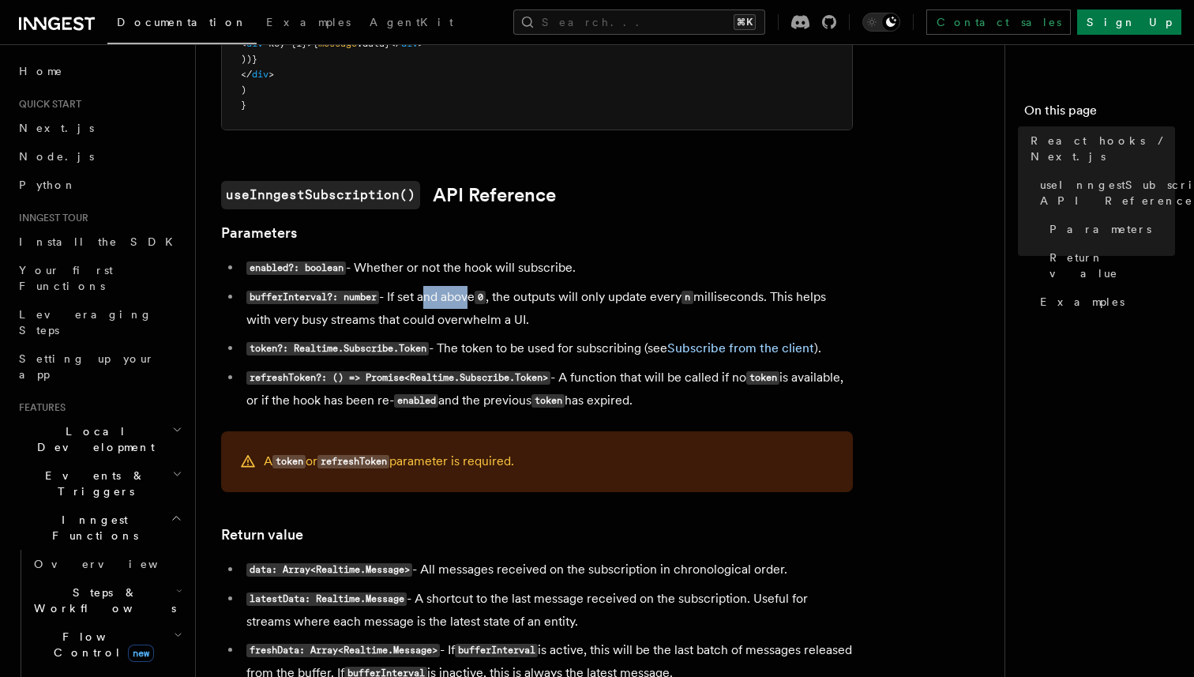
drag, startPoint x: 425, startPoint y: 295, endPoint x: 471, endPoint y: 295, distance: 45.8
click at [471, 295] on li "bufferInterval?: number - If set and above 0 , the outputs will only update eve…" at bounding box center [547, 308] width 611 height 45
click at [483, 295] on li "bufferInterval?: number - If set and above 0 , the outputs will only update eve…" at bounding box center [547, 308] width 611 height 45
drag, startPoint x: 526, startPoint y: 295, endPoint x: 602, endPoint y: 295, distance: 76.6
click at [602, 295] on li "bufferInterval?: number - If set and above 0 , the outputs will only update eve…" at bounding box center [547, 308] width 611 height 45
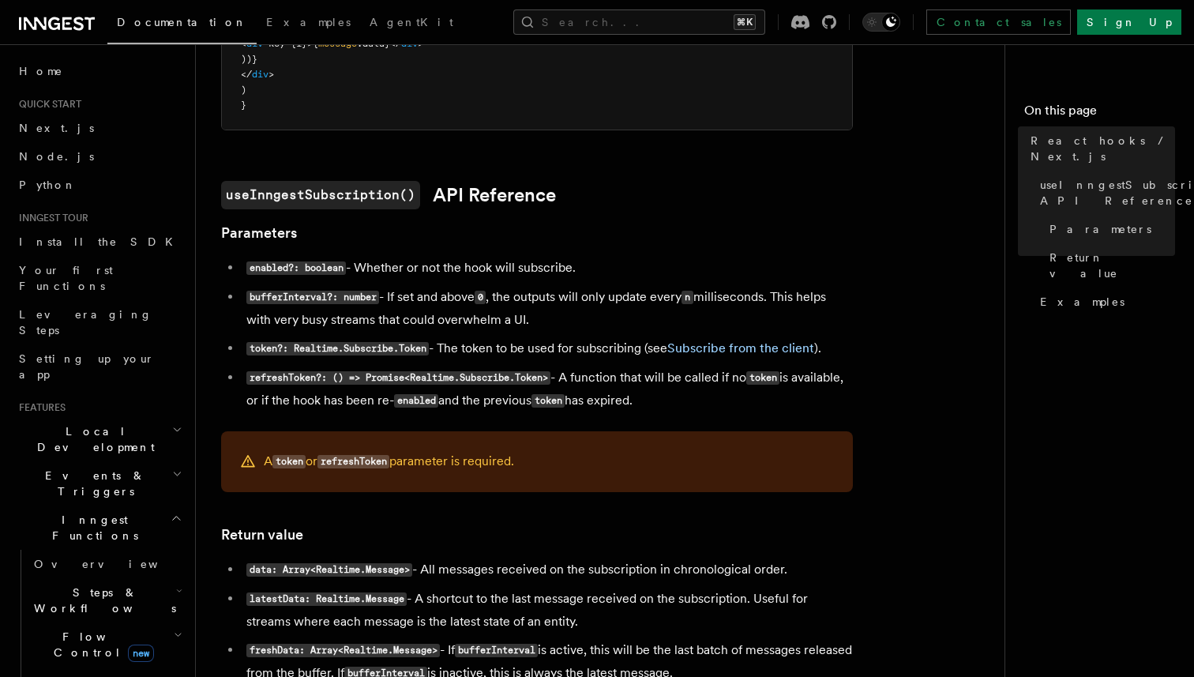
click at [646, 295] on li "bufferInterval?: number - If set and above 0 , the outputs will only update eve…" at bounding box center [547, 308] width 611 height 45
click at [730, 297] on li "bufferInterval?: number - If set and above 0 , the outputs will only update eve…" at bounding box center [547, 308] width 611 height 45
click at [811, 294] on li "bufferInterval?: number - If set and above 0 , the outputs will only update eve…" at bounding box center [547, 308] width 611 height 45
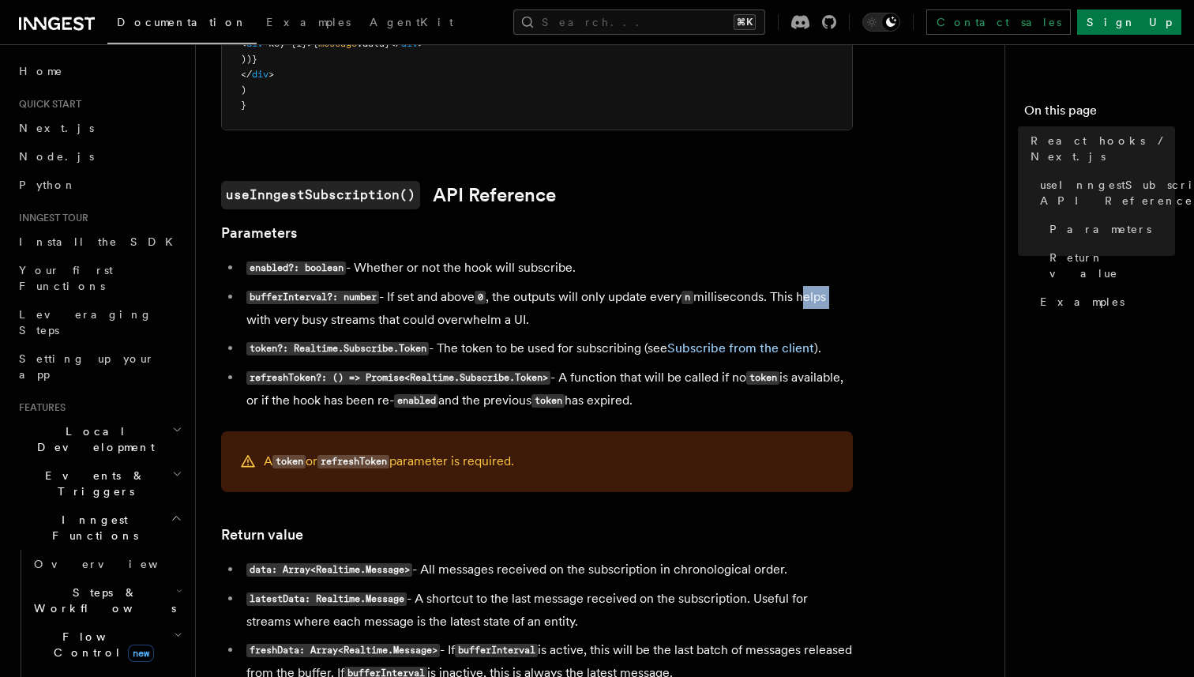
click at [811, 294] on li "bufferInterval?: number - If set and above 0 , the outputs will only update eve…" at bounding box center [547, 308] width 611 height 45
drag, startPoint x: 300, startPoint y: 316, endPoint x: 368, endPoint y: 316, distance: 67.9
click at [368, 316] on li "bufferInterval?: number - If set and above 0 , the outputs will only update eve…" at bounding box center [547, 308] width 611 height 45
click at [402, 320] on li "bufferInterval?: number - If set and above 0 , the outputs will only update eve…" at bounding box center [547, 308] width 611 height 45
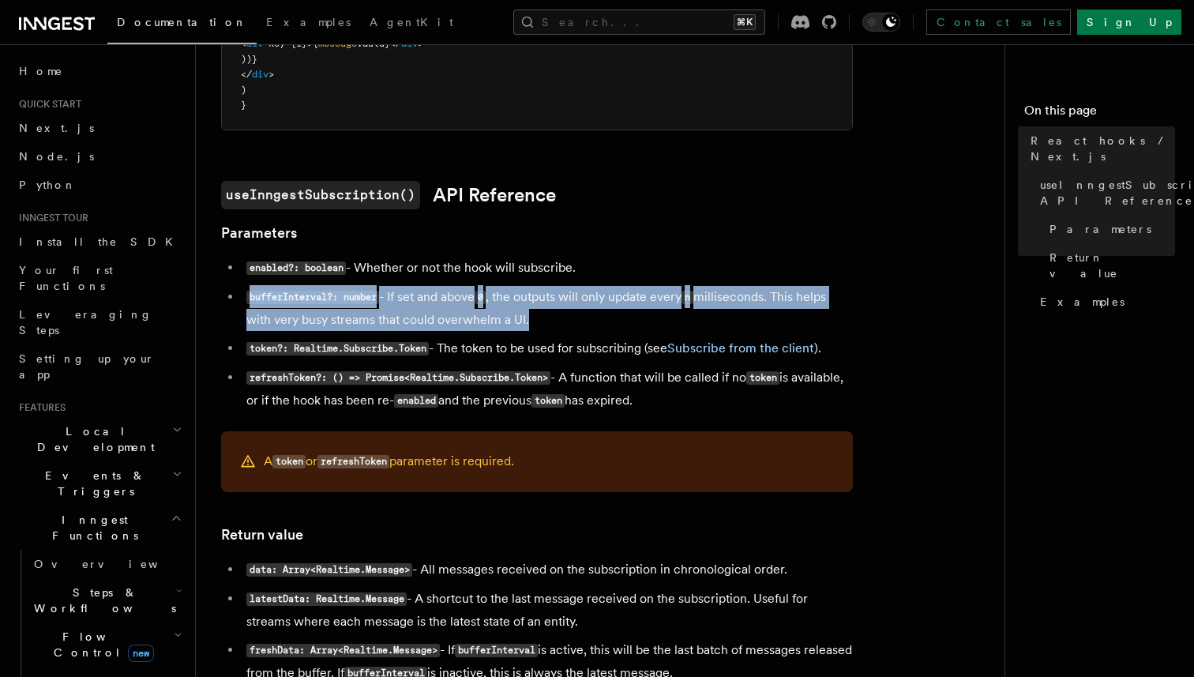
click at [402, 320] on li "bufferInterval?: number - If set and above 0 , the outputs will only update eve…" at bounding box center [547, 308] width 611 height 45
click at [445, 320] on li "bufferInterval?: number - If set and above 0 , the outputs will only update eve…" at bounding box center [547, 308] width 611 height 45
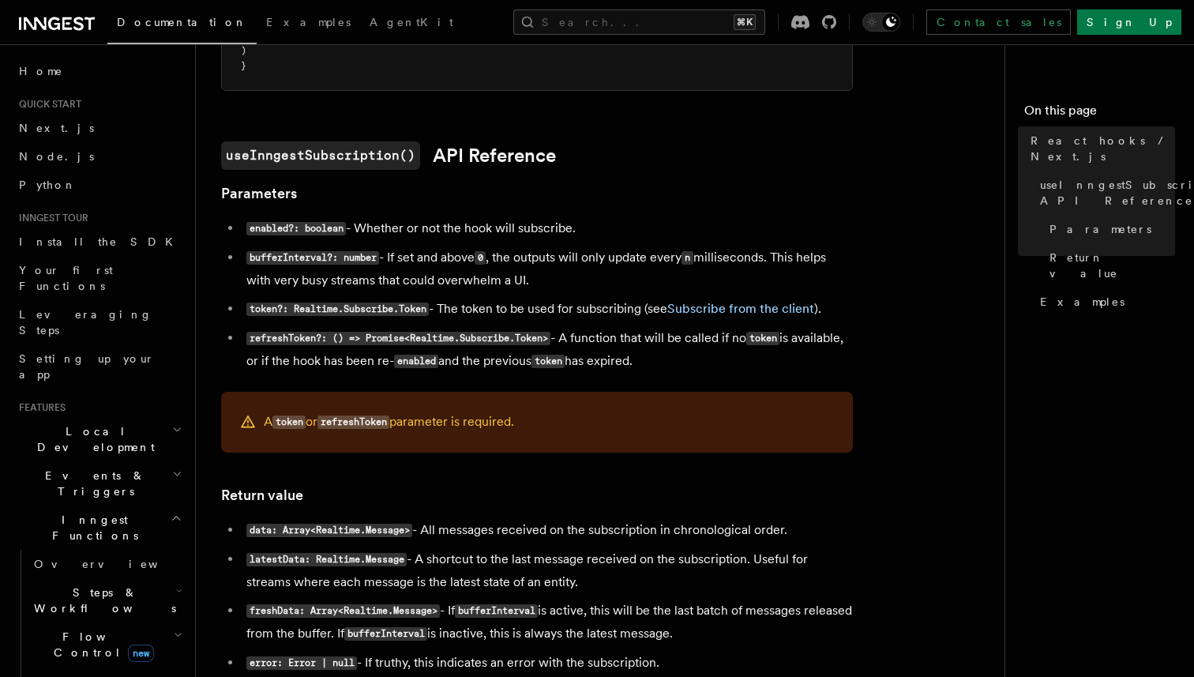
scroll to position [922, 0]
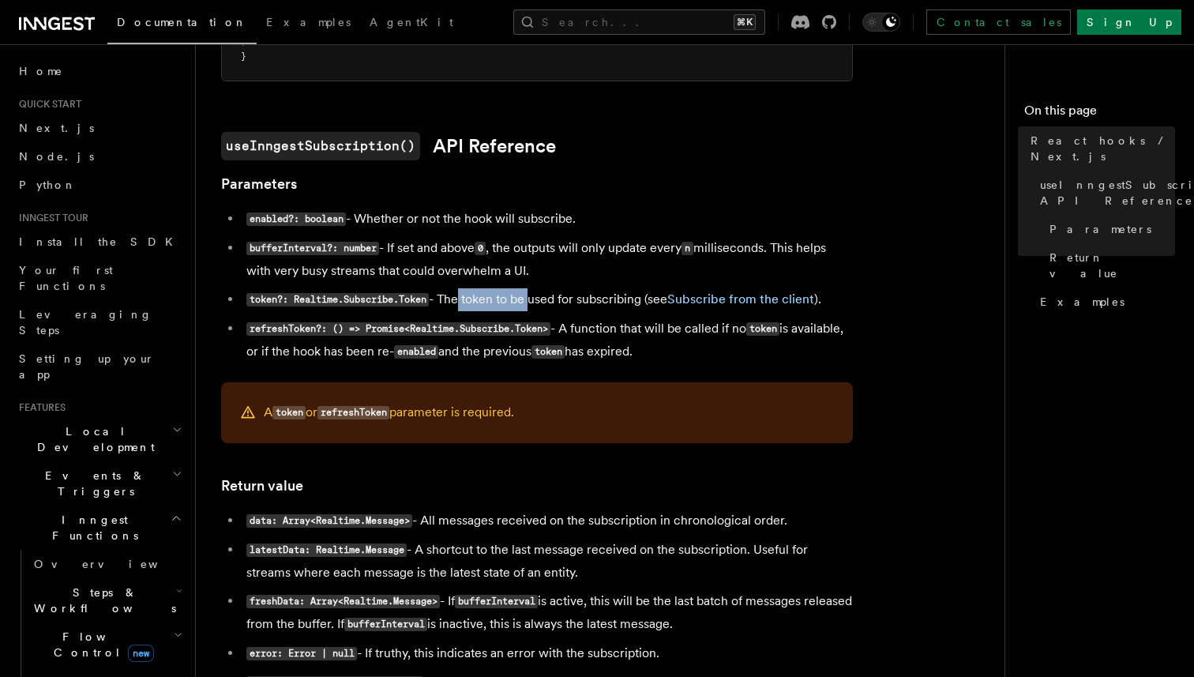
drag, startPoint x: 460, startPoint y: 303, endPoint x: 541, endPoint y: 303, distance: 81.3
click at [541, 303] on li "token?: Realtime.Subscribe.Token - The token to be used for subscribing (see Su…" at bounding box center [547, 299] width 611 height 23
click at [565, 302] on li "token?: Realtime.Subscribe.Token - The token to be used for subscribing (see Su…" at bounding box center [547, 299] width 611 height 23
click at [598, 297] on li "token?: Realtime.Subscribe.Token - The token to be used for subscribing (see Su…" at bounding box center [547, 299] width 611 height 23
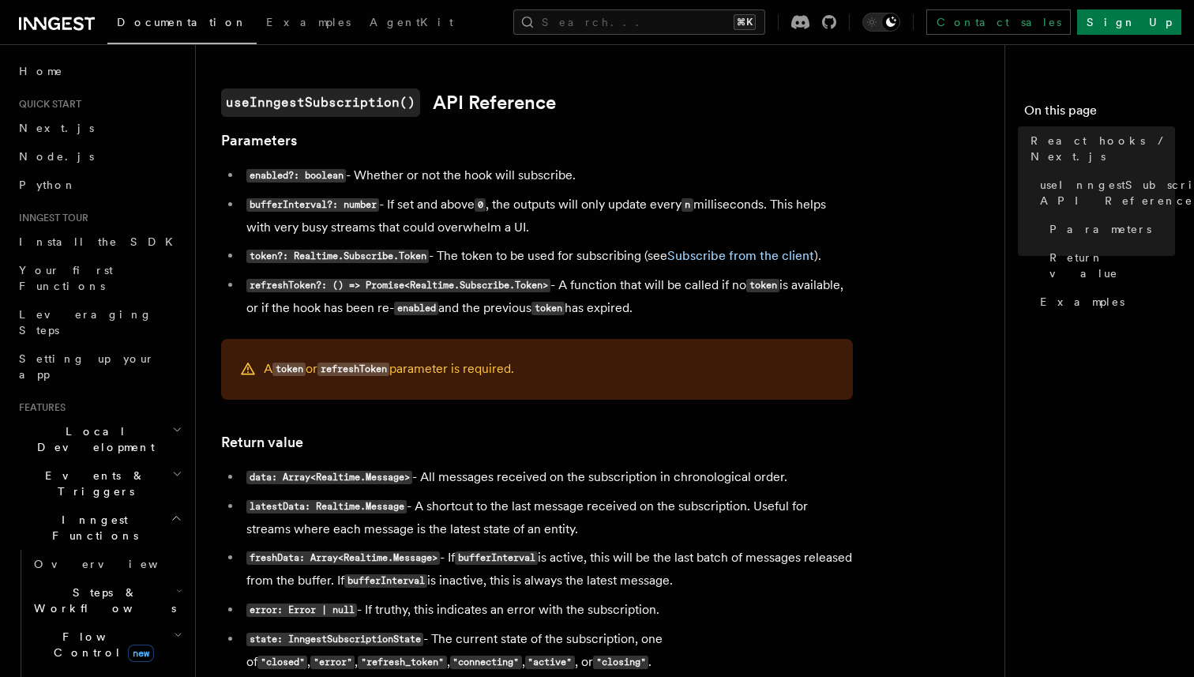
scroll to position [964, 0]
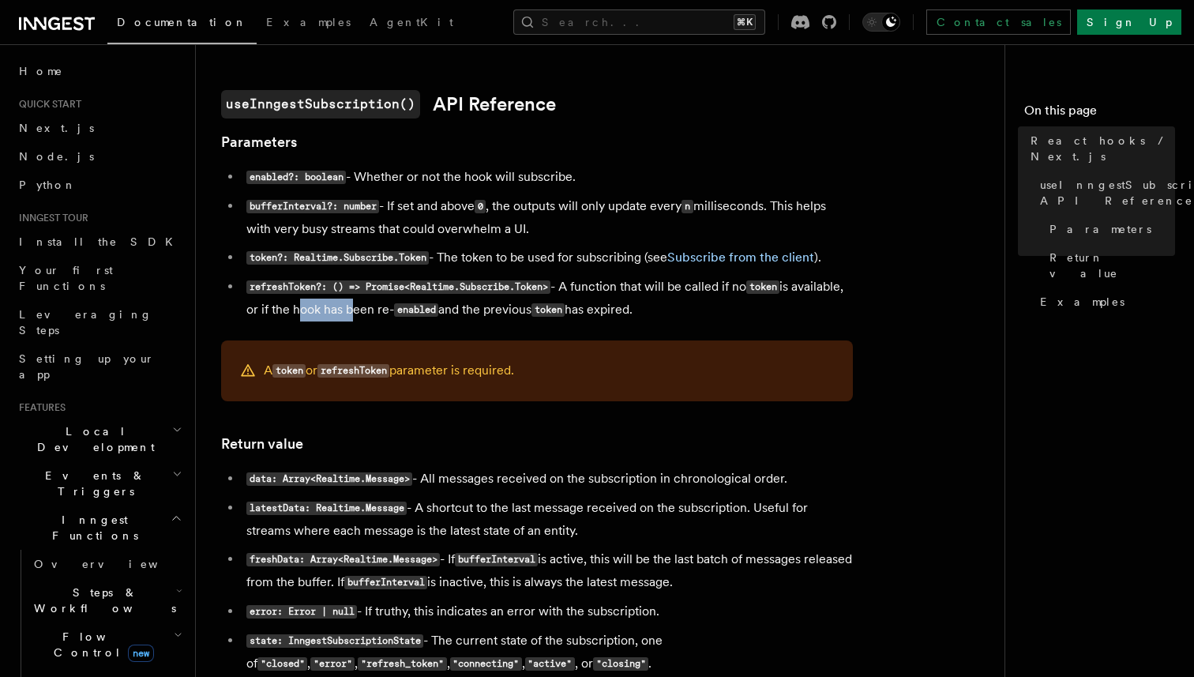
drag, startPoint x: 348, startPoint y: 313, endPoint x: 404, endPoint y: 313, distance: 56.1
click at [403, 313] on li "refreshToken?: () => Promise<Realtime.Subscribe.Token> - A function that will b…" at bounding box center [547, 299] width 611 height 46
click at [424, 313] on li "refreshToken?: () => Promise<Realtime.Subscribe.Token> - A function that will b…" at bounding box center [547, 299] width 611 height 46
click at [519, 313] on li "refreshToken?: () => Promise<Realtime.Subscribe.Token> - A function that will b…" at bounding box center [547, 299] width 611 height 46
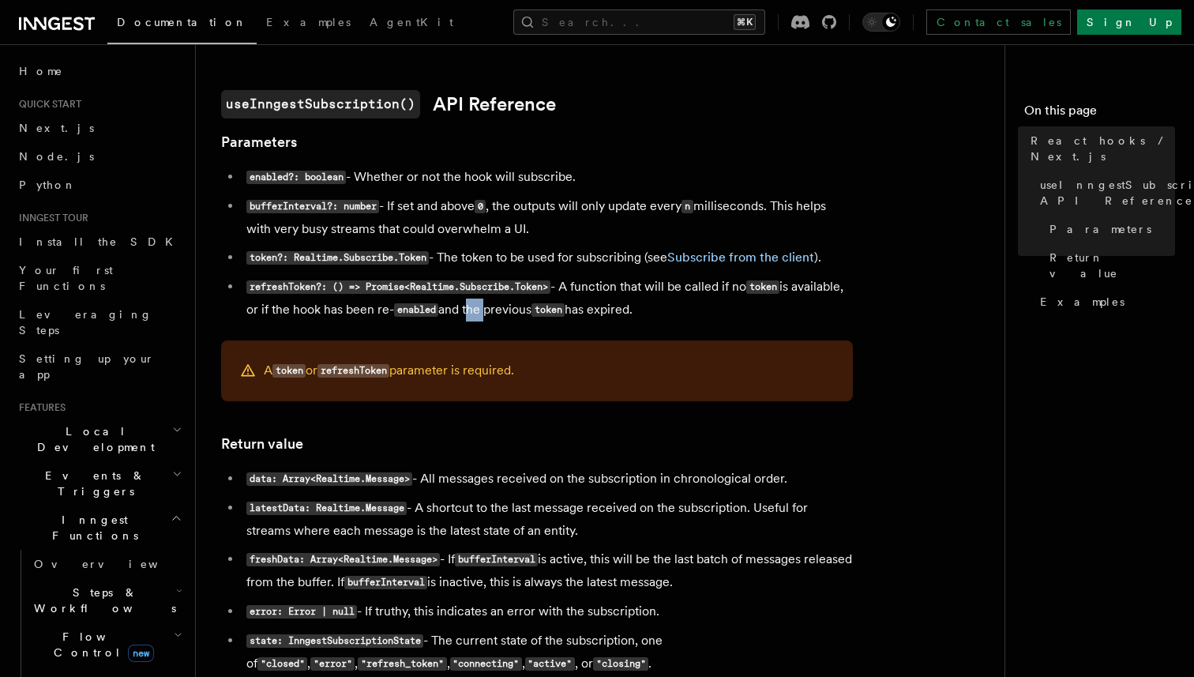
click at [519, 313] on li "refreshToken?: () => Promise<Realtime.Subscribe.Token> - A function that will b…" at bounding box center [547, 299] width 611 height 46
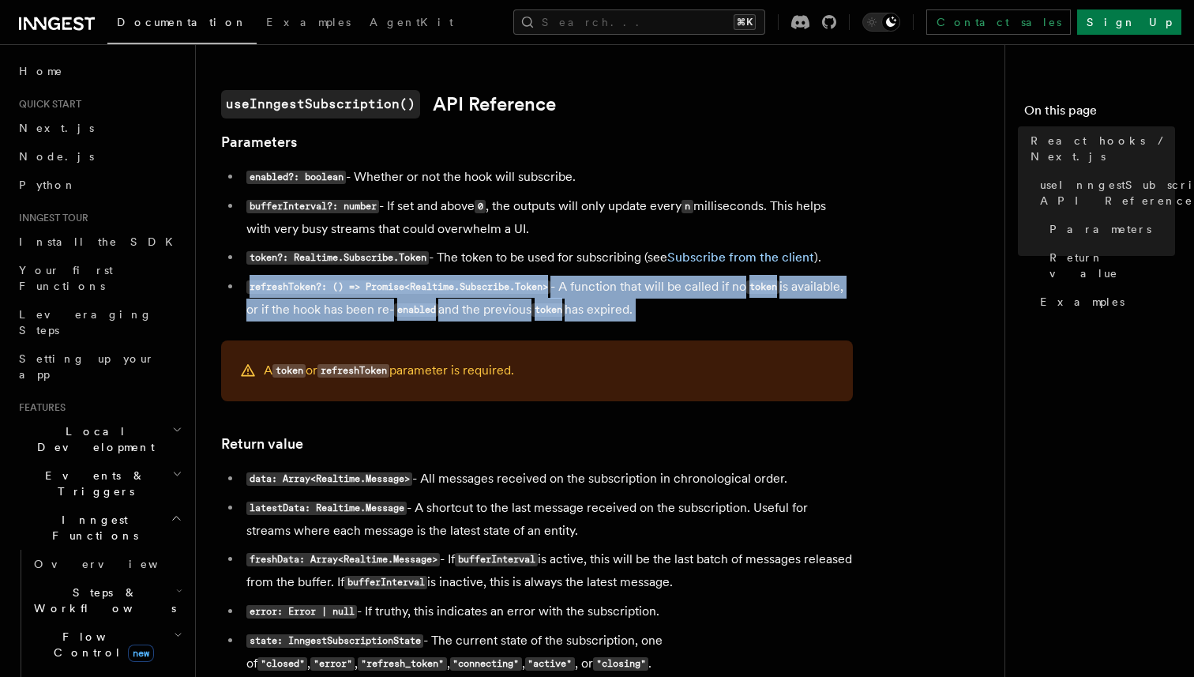
click at [519, 313] on li "refreshToken?: () => Promise<Realtime.Subscribe.Token> - A function that will b…" at bounding box center [547, 299] width 611 height 46
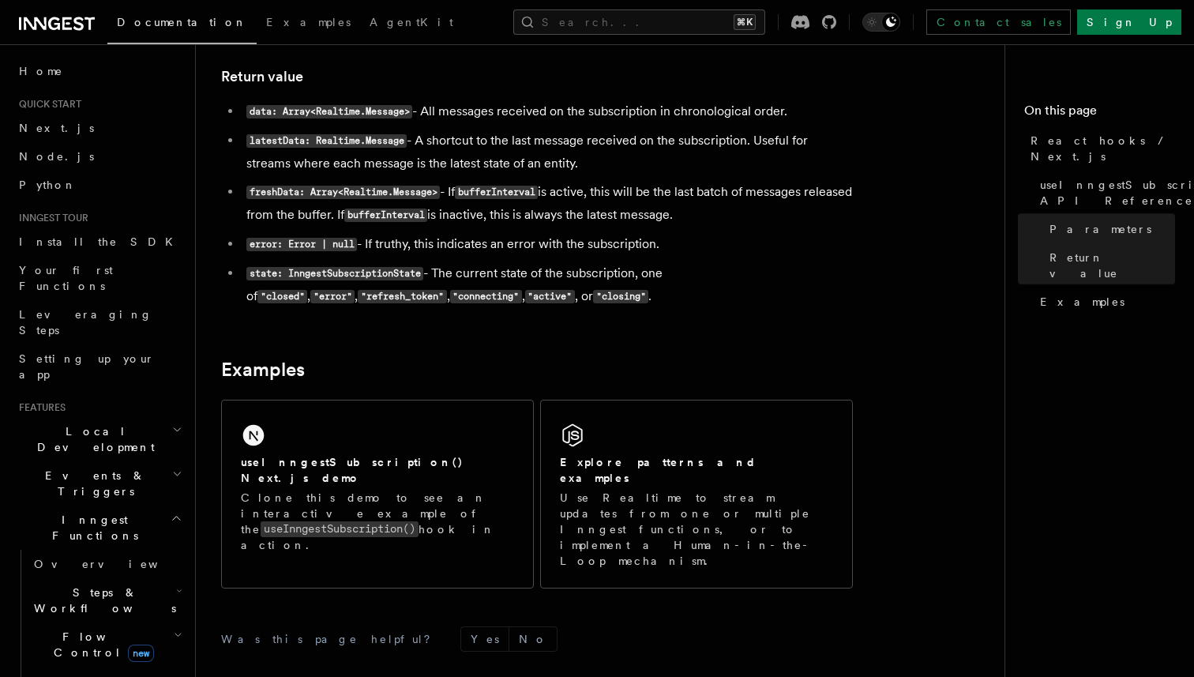
scroll to position [1333, 0]
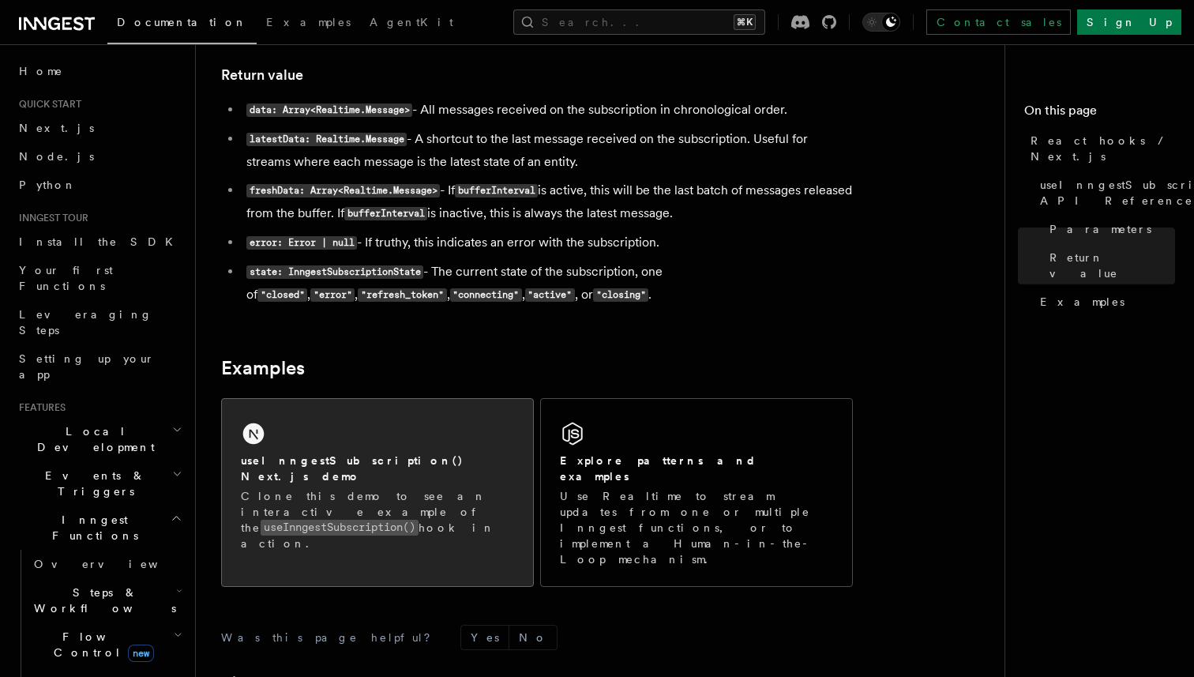
click at [444, 476] on div "useInngestSubscription() Next.js demo Clone this demo to see an interactive exa…" at bounding box center [377, 501] width 273 height 99
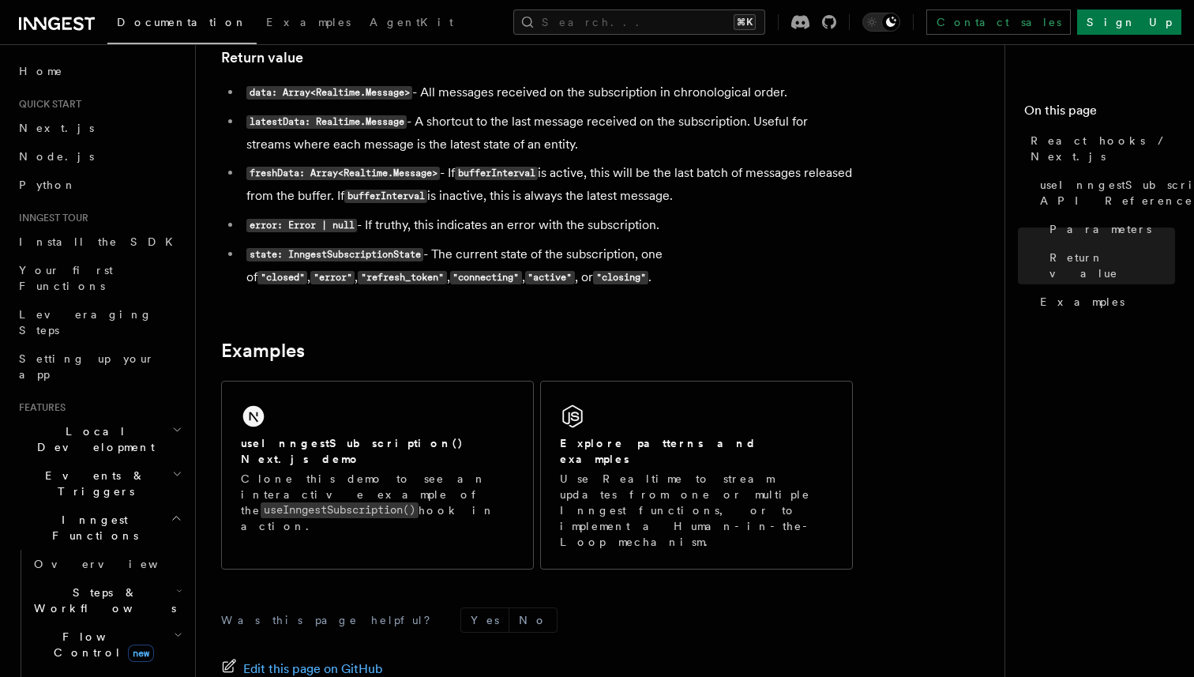
scroll to position [1356, 0]
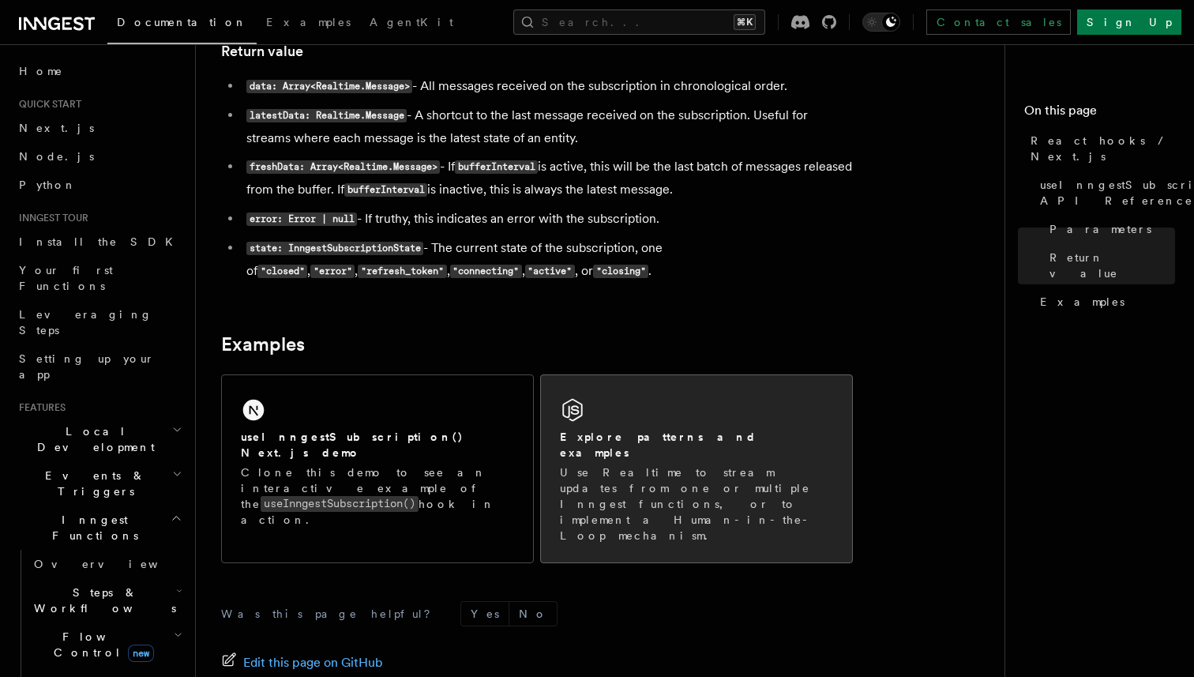
click at [572, 422] on icon at bounding box center [572, 409] width 25 height 25
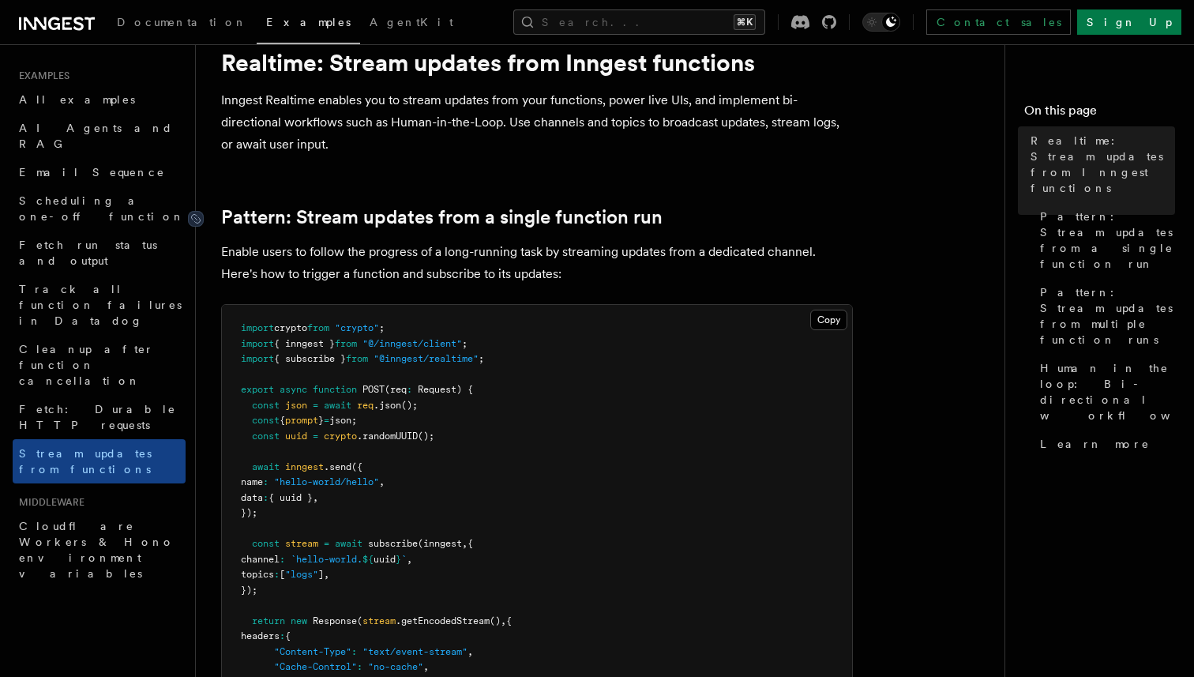
scroll to position [57, 0]
drag, startPoint x: 291, startPoint y: 252, endPoint x: 385, endPoint y: 252, distance: 94.7
click at [384, 252] on p "Enable users to follow the progress of a long-running task by streaming updates…" at bounding box center [537, 262] width 632 height 44
click at [396, 251] on p "Enable users to follow the progress of a long-running task by streaming updates…" at bounding box center [537, 262] width 632 height 44
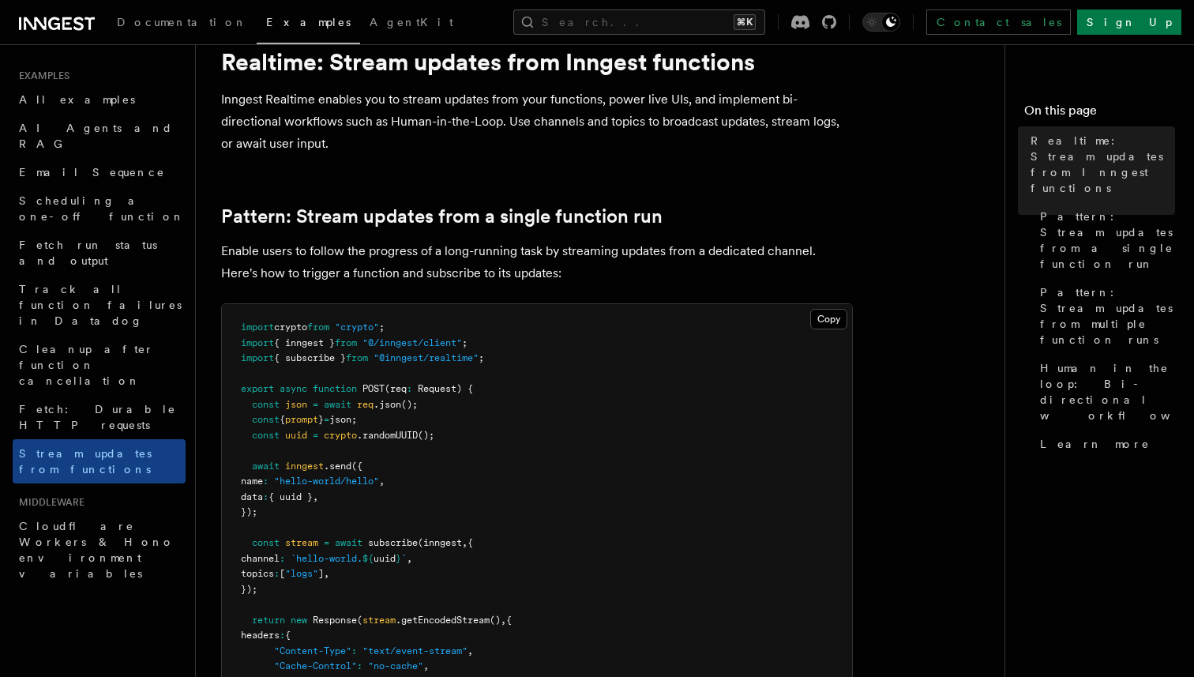
click at [471, 246] on p "Enable users to follow the progress of a long-running task by streaming updates…" at bounding box center [537, 262] width 632 height 44
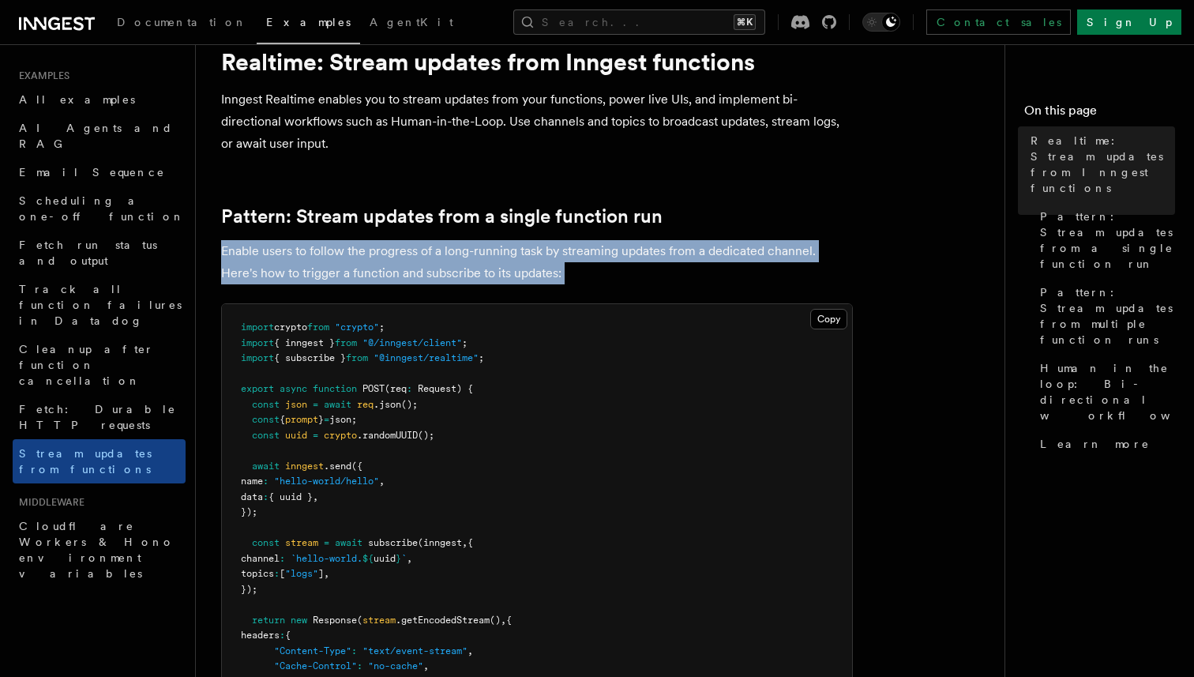
click at [471, 246] on p "Enable users to follow the progress of a long-running task by streaming updates…" at bounding box center [537, 262] width 632 height 44
click at [555, 246] on p "Enable users to follow the progress of a long-running task by streaming updates…" at bounding box center [537, 262] width 632 height 44
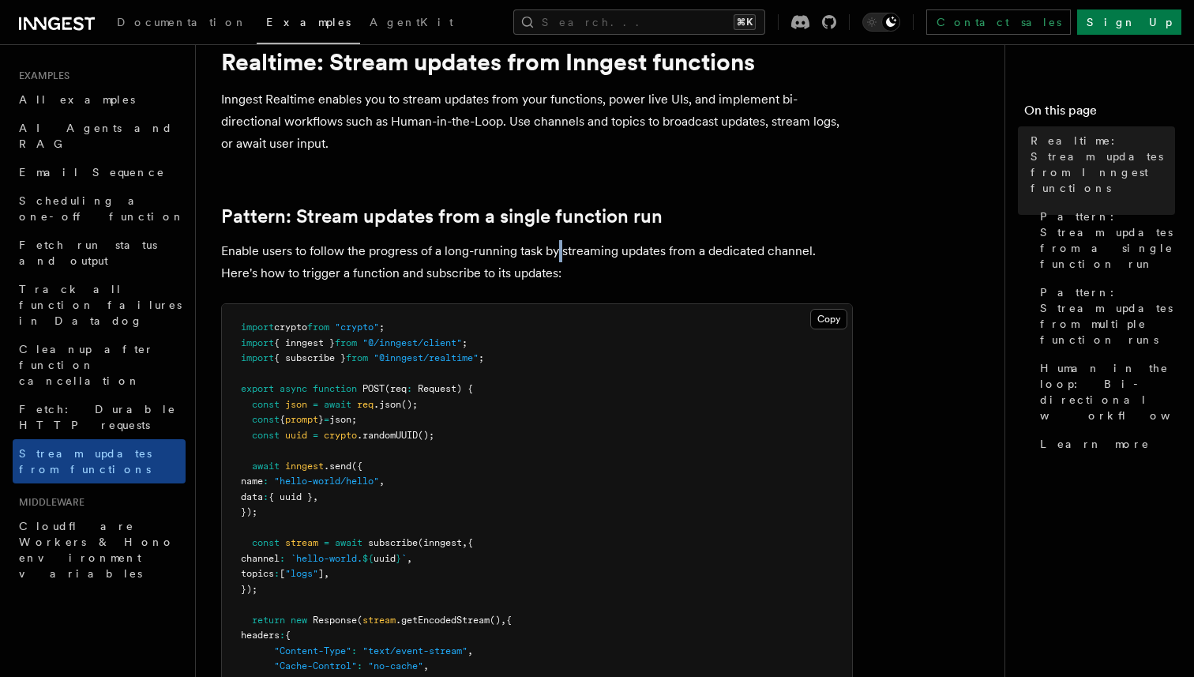
click at [555, 246] on p "Enable users to follow the progress of a long-running task by streaming updates…" at bounding box center [537, 262] width 632 height 44
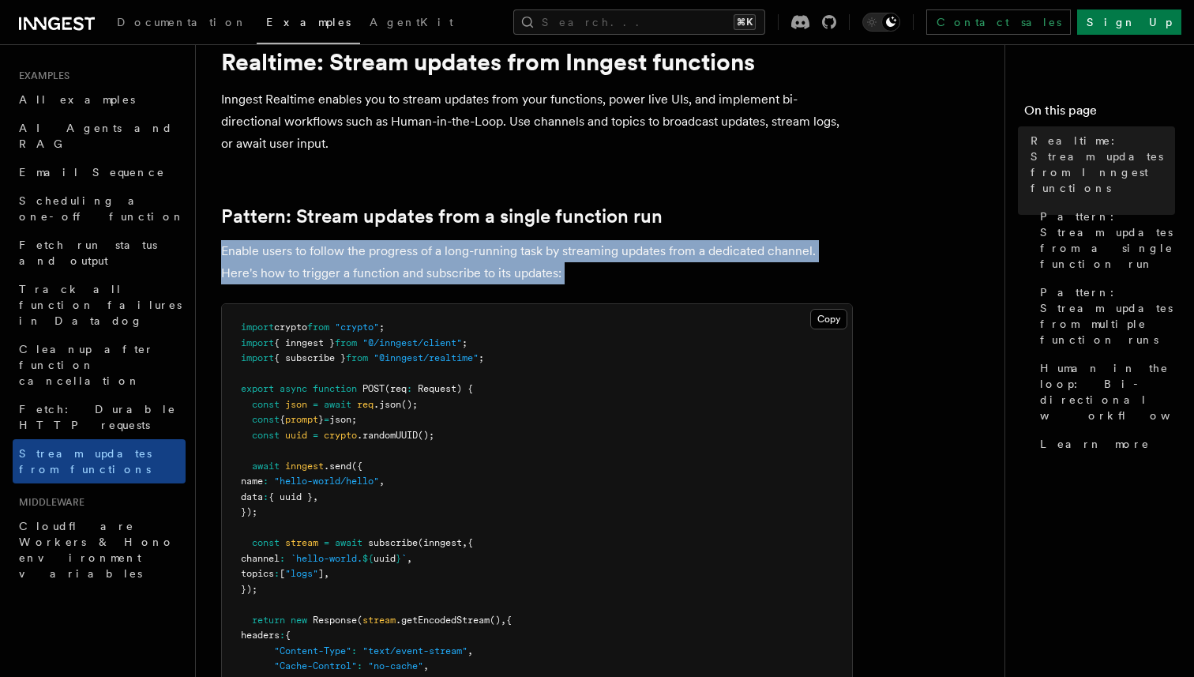
click at [555, 246] on p "Enable users to follow the progress of a long-running task by streaming updates…" at bounding box center [537, 262] width 632 height 44
click at [663, 246] on p "Enable users to follow the progress of a long-running task by streaming updates…" at bounding box center [537, 262] width 632 height 44
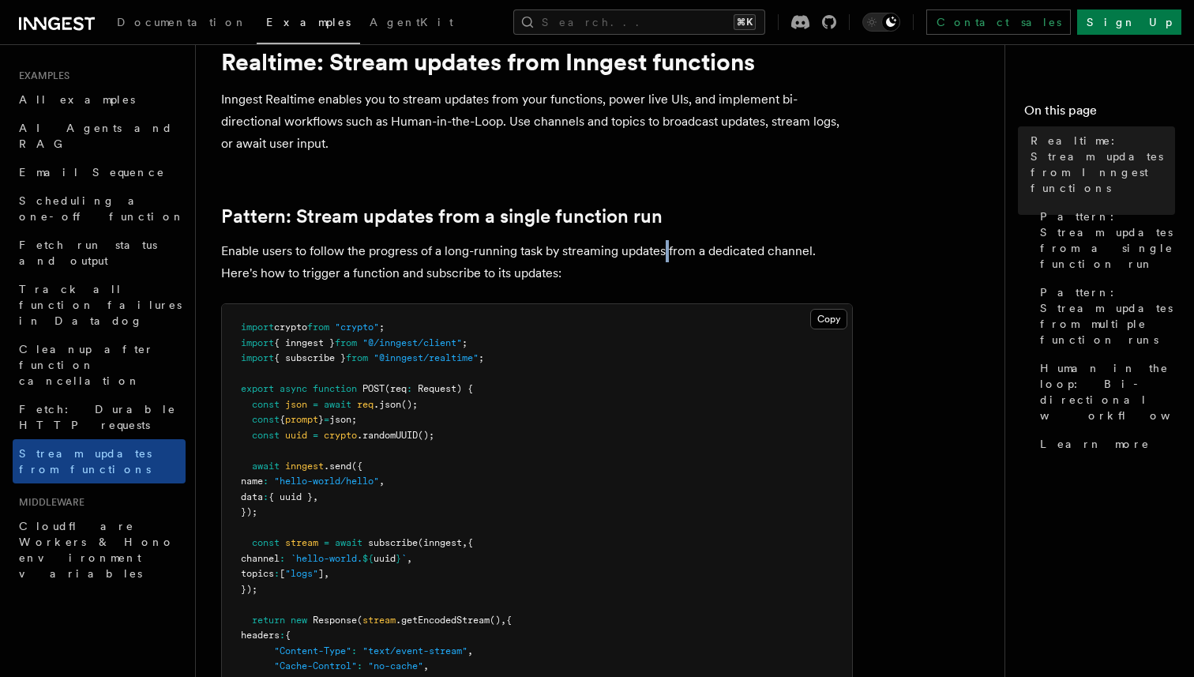
click at [663, 246] on p "Enable users to follow the progress of a long-running task by streaming updates…" at bounding box center [537, 262] width 632 height 44
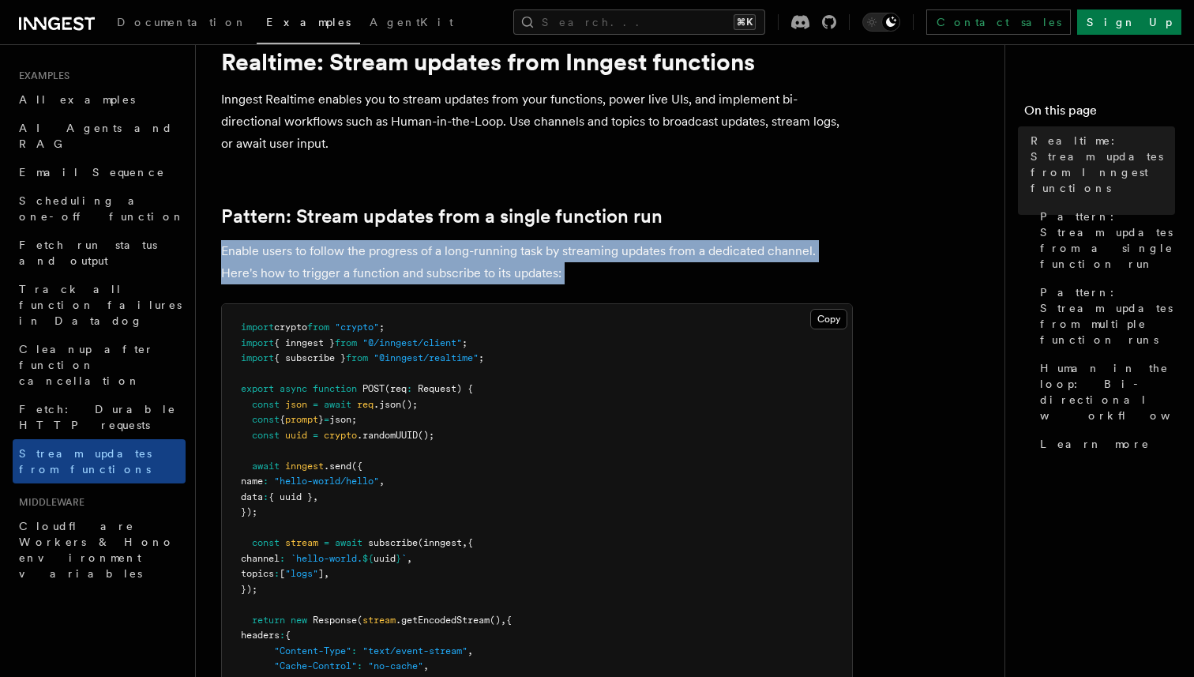
click at [663, 246] on p "Enable users to follow the progress of a long-running task by streaming updates…" at bounding box center [537, 262] width 632 height 44
click at [740, 246] on p "Enable users to follow the progress of a long-running task by streaming updates…" at bounding box center [537, 262] width 632 height 44
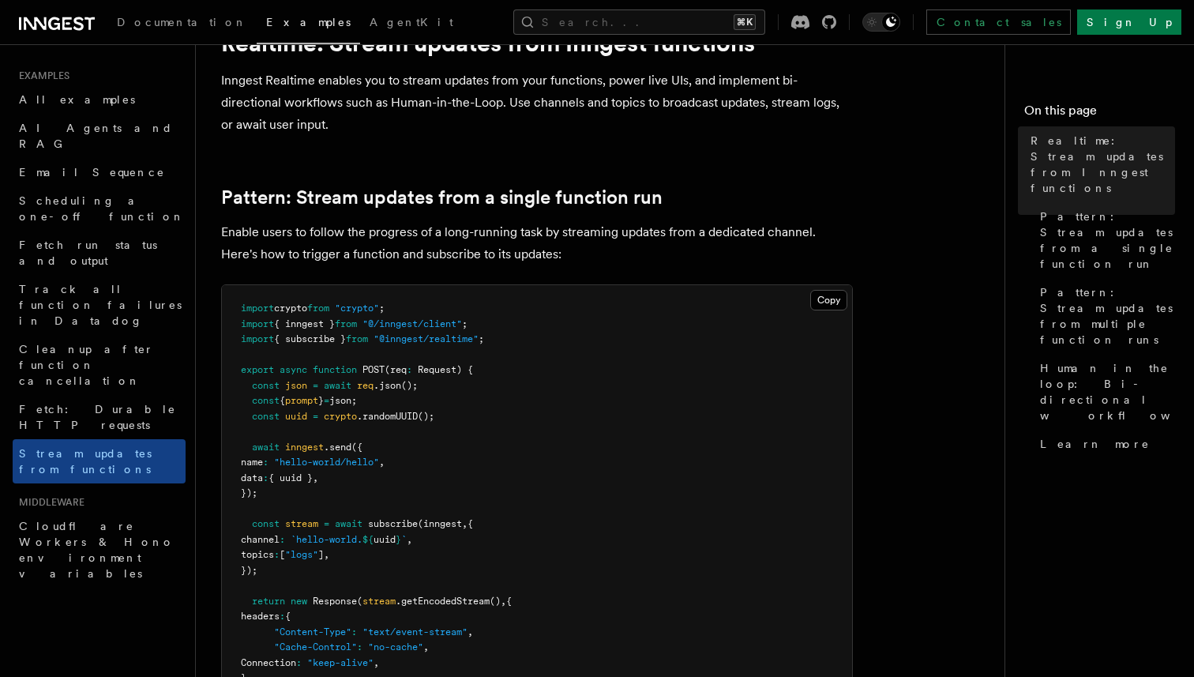
scroll to position [88, 0]
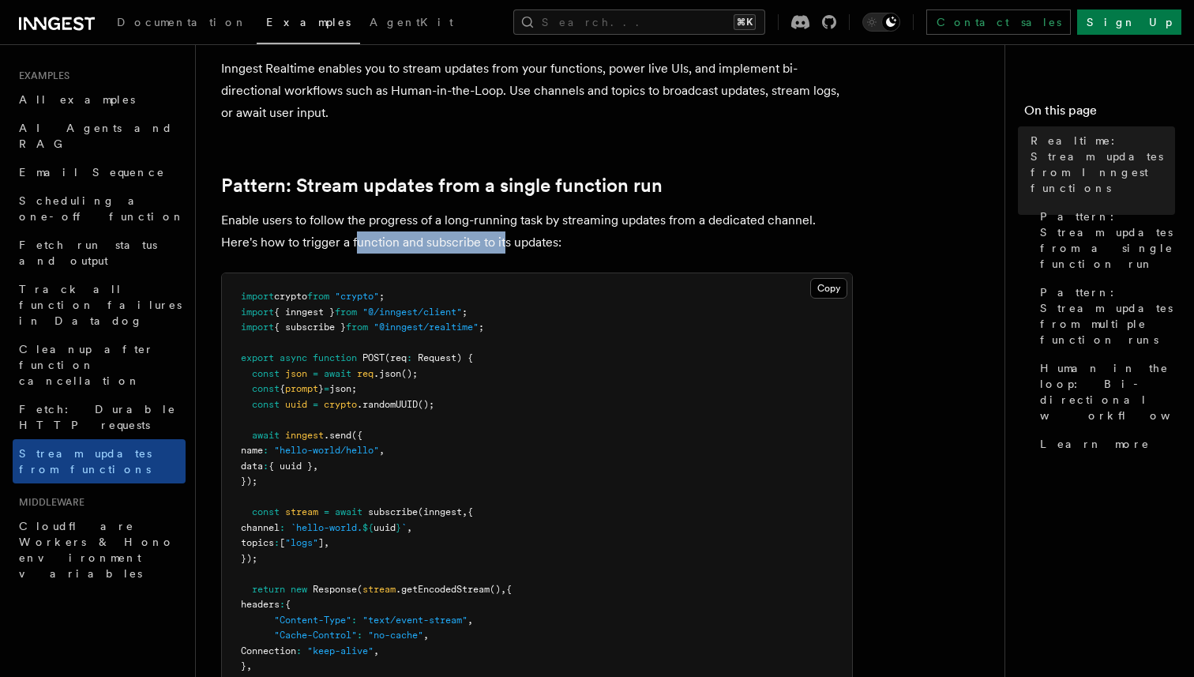
drag, startPoint x: 317, startPoint y: 244, endPoint x: 484, endPoint y: 244, distance: 166.6
click at [478, 244] on p "Enable users to follow the progress of a long-running task by streaming updates…" at bounding box center [537, 231] width 632 height 44
click at [484, 244] on p "Enable users to follow the progress of a long-running task by streaming updates…" at bounding box center [537, 231] width 632 height 44
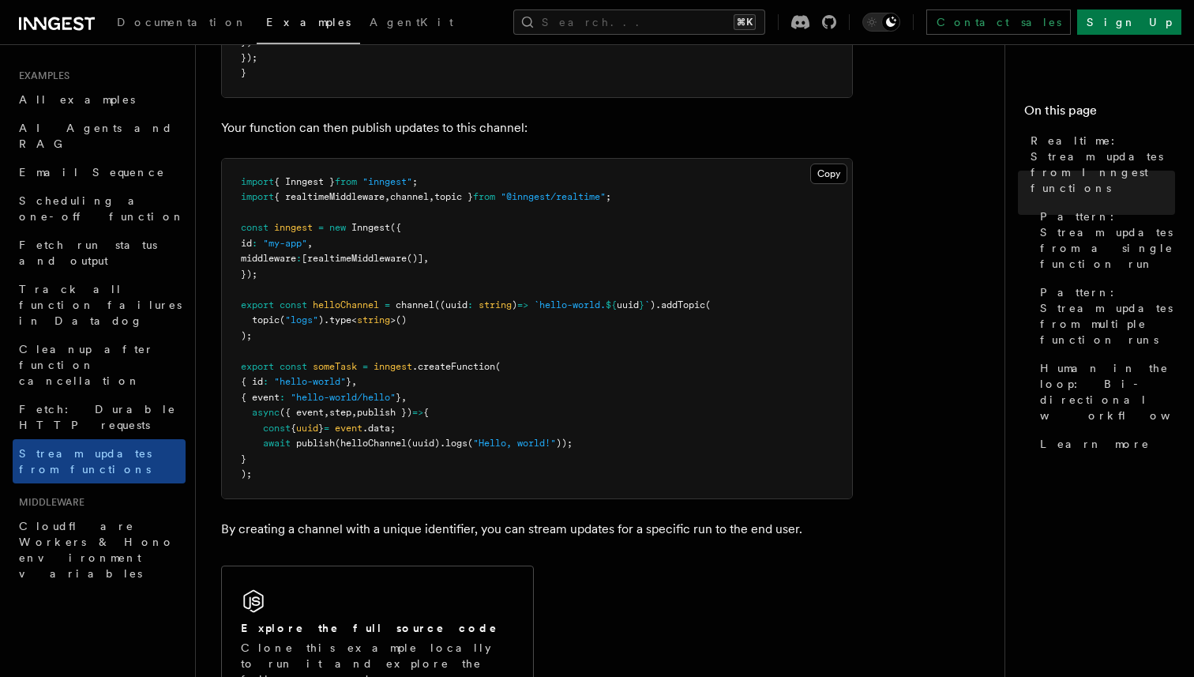
scroll to position [726, 0]
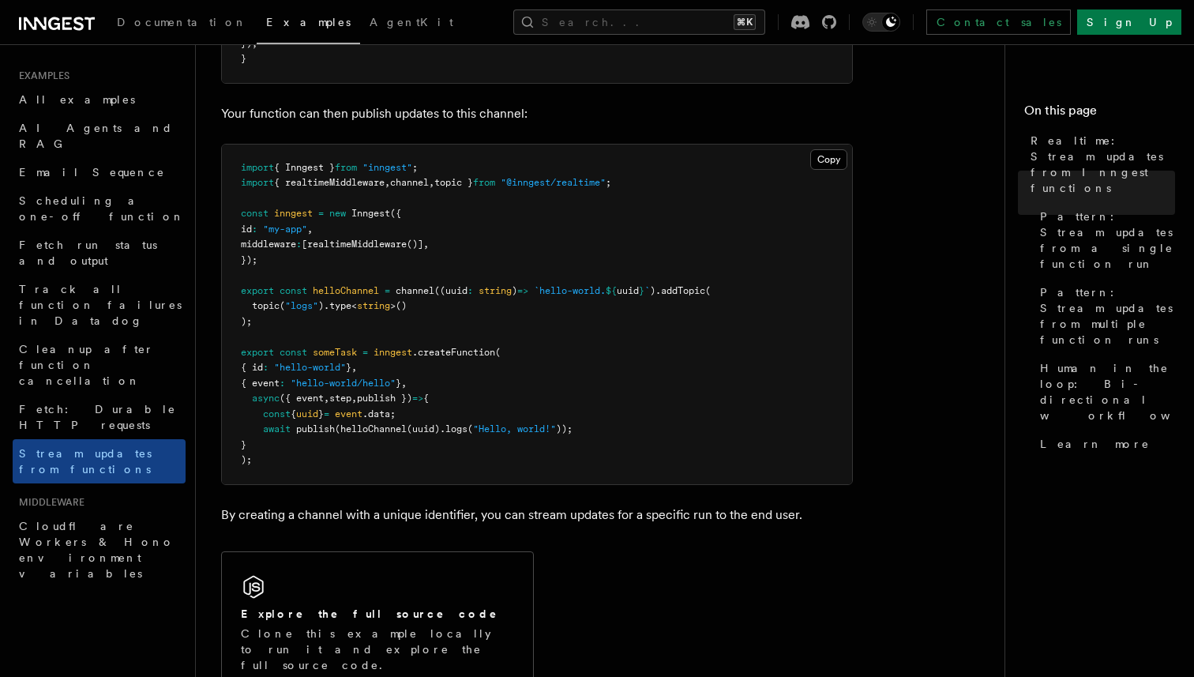
click at [388, 437] on pre "import { Inngest } from "inngest" ; import { realtimeMiddleware , channel , top…" at bounding box center [537, 313] width 630 height 339
click at [460, 427] on span ".logs" at bounding box center [454, 428] width 28 height 11
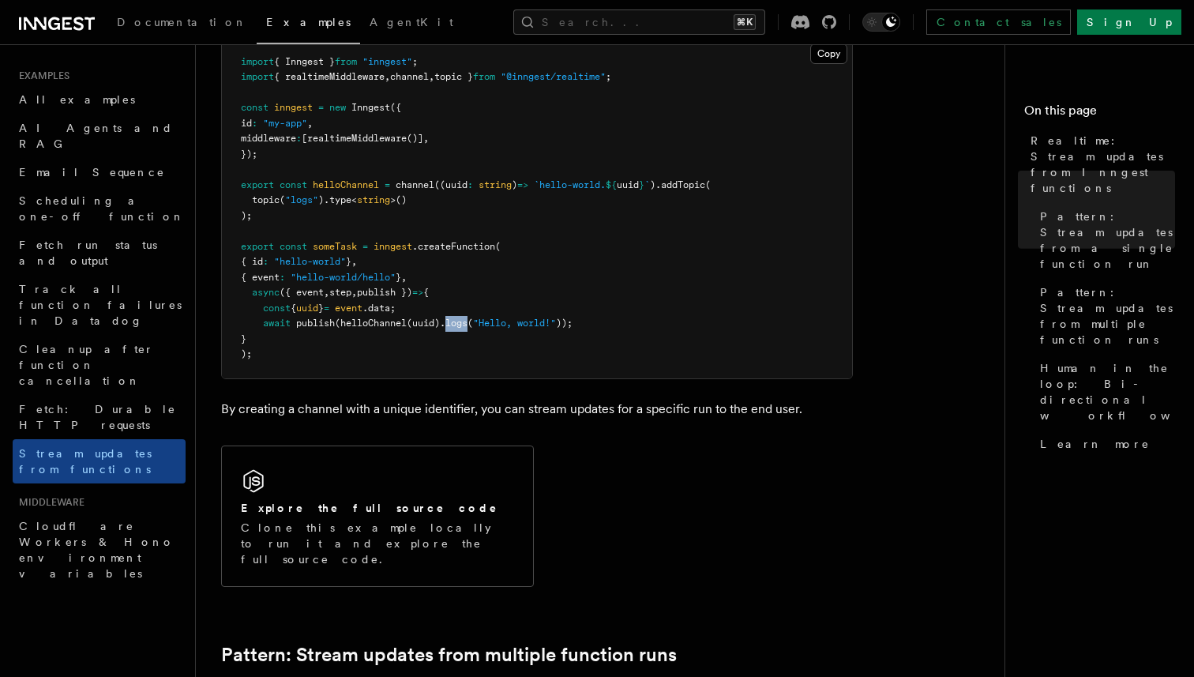
scroll to position [833, 0]
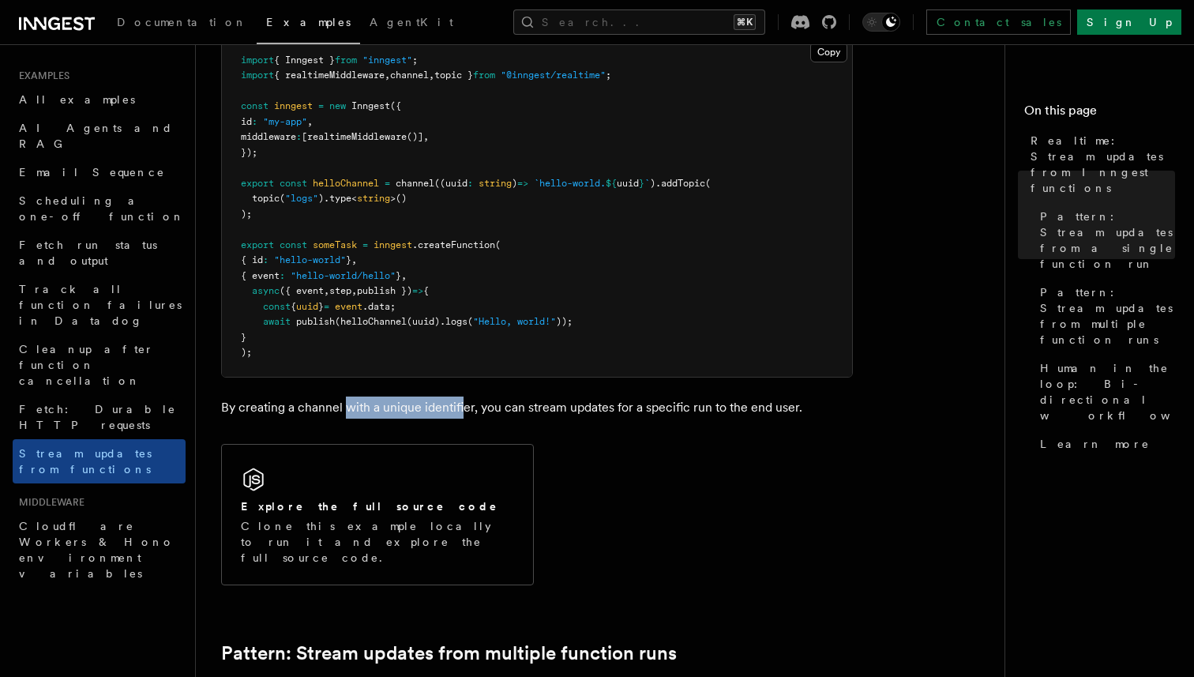
drag, startPoint x: 344, startPoint y: 410, endPoint x: 480, endPoint y: 409, distance: 135.8
click at [472, 409] on p "By creating a channel with a unique identifier, you can stream updates for a sp…" at bounding box center [537, 407] width 632 height 22
click at [505, 409] on p "By creating a channel with a unique identifier, you can stream updates for a sp…" at bounding box center [537, 407] width 632 height 22
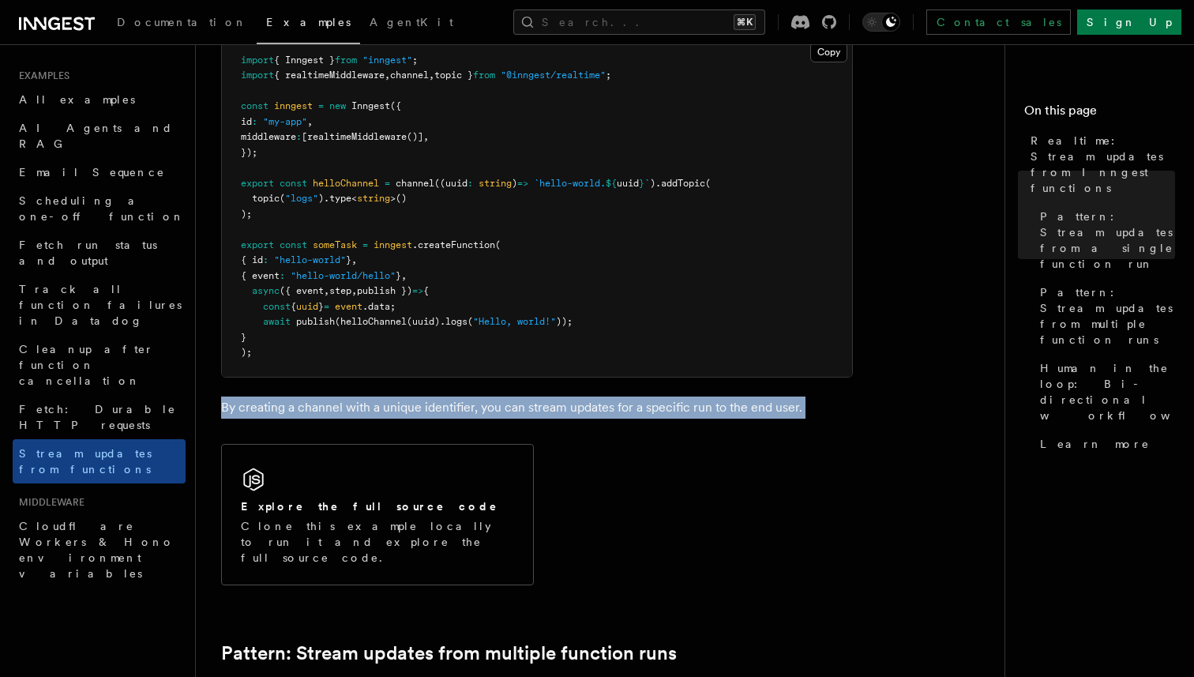
click at [505, 409] on p "By creating a channel with a unique identifier, you can stream updates for a sp…" at bounding box center [537, 407] width 632 height 22
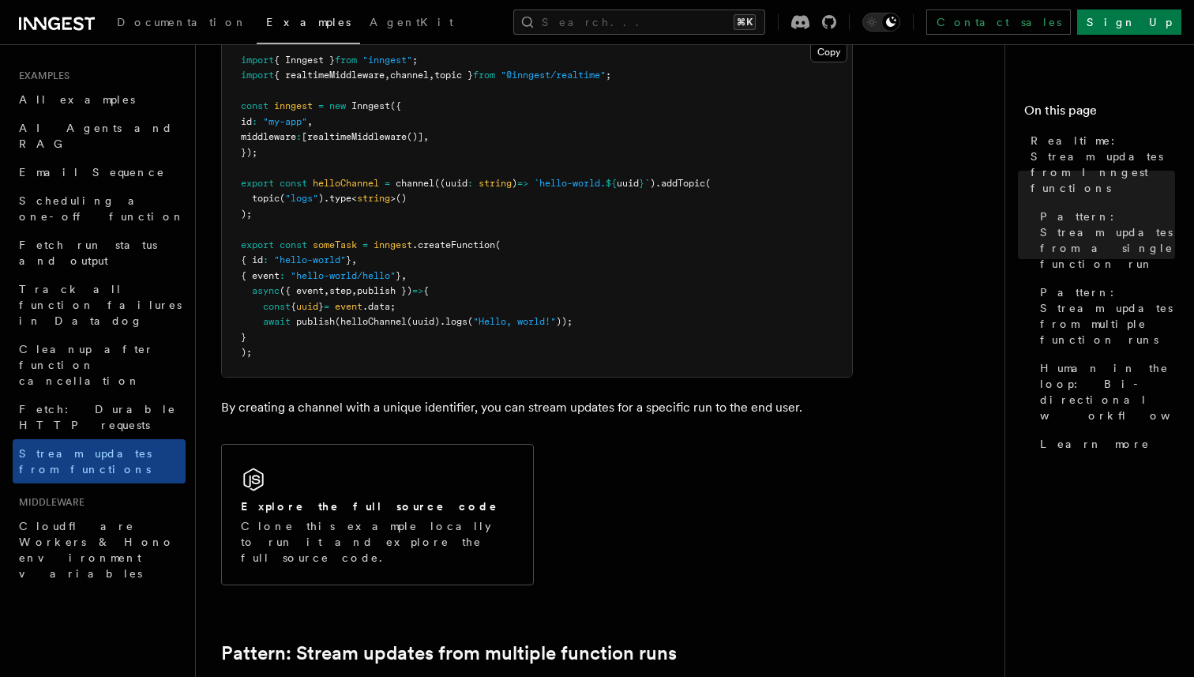
click at [587, 398] on p "By creating a channel with a unique identifier, you can stream updates for a sp…" at bounding box center [537, 407] width 632 height 22
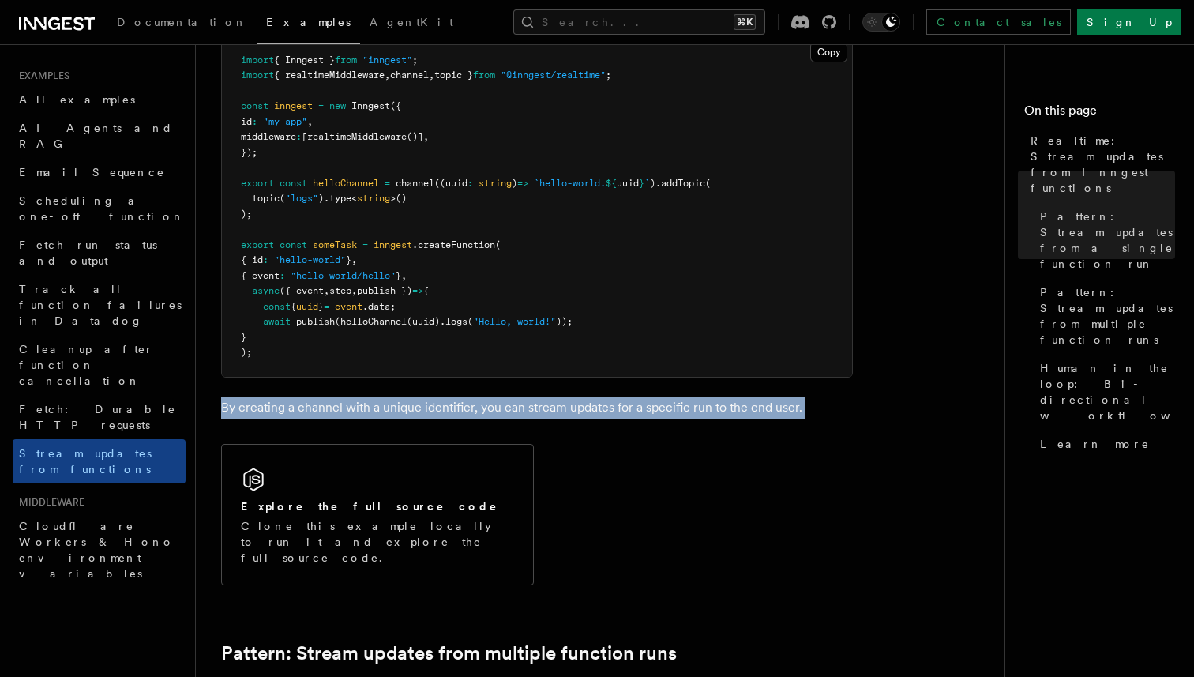
click at [587, 398] on p "By creating a channel with a unique identifier, you can stream updates for a sp…" at bounding box center [537, 407] width 632 height 22
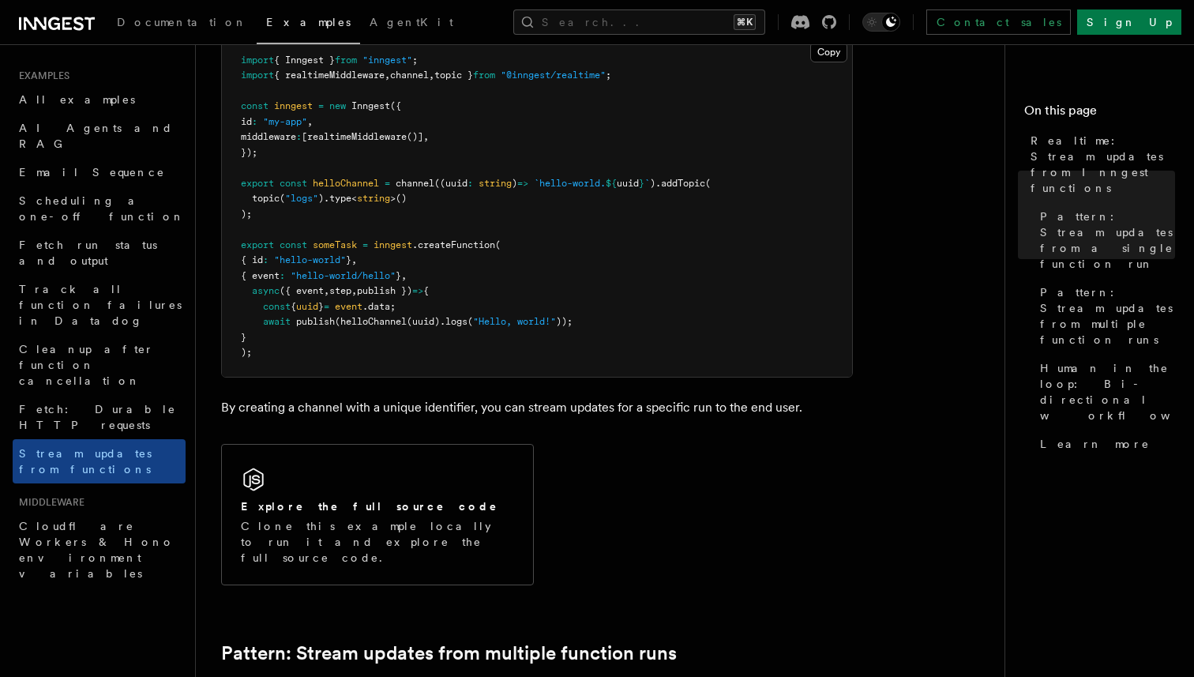
click at [635, 401] on p "By creating a channel with a unique identifier, you can stream updates for a sp…" at bounding box center [537, 407] width 632 height 22
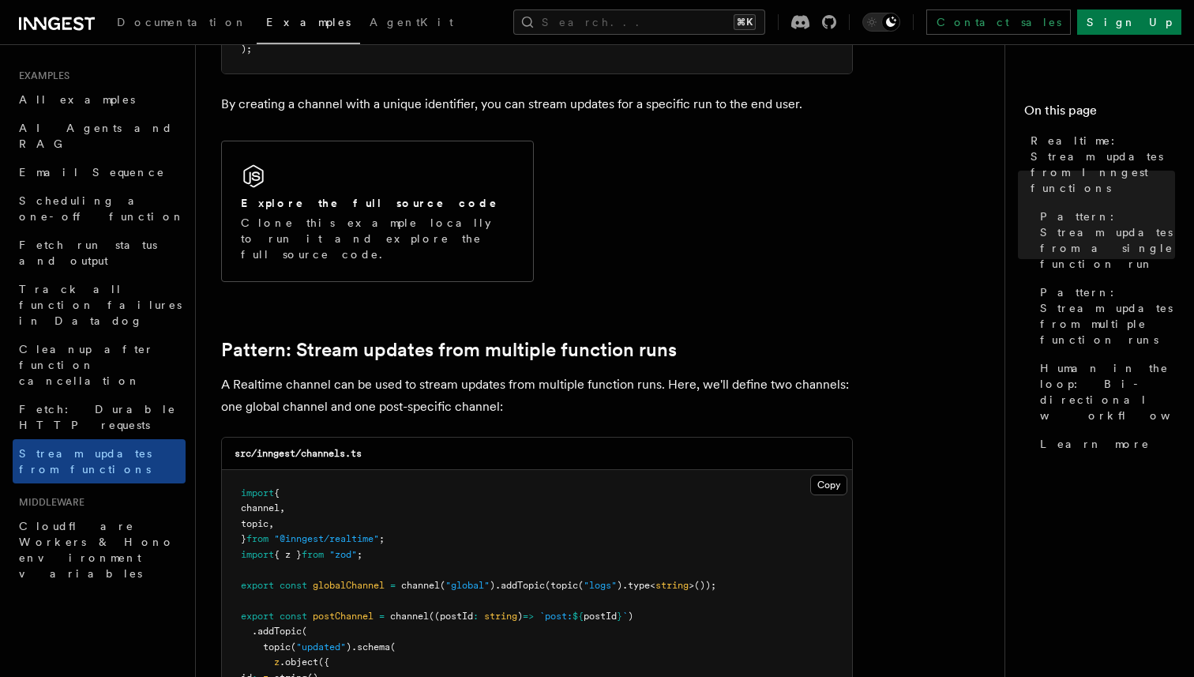
scroll to position [1141, 0]
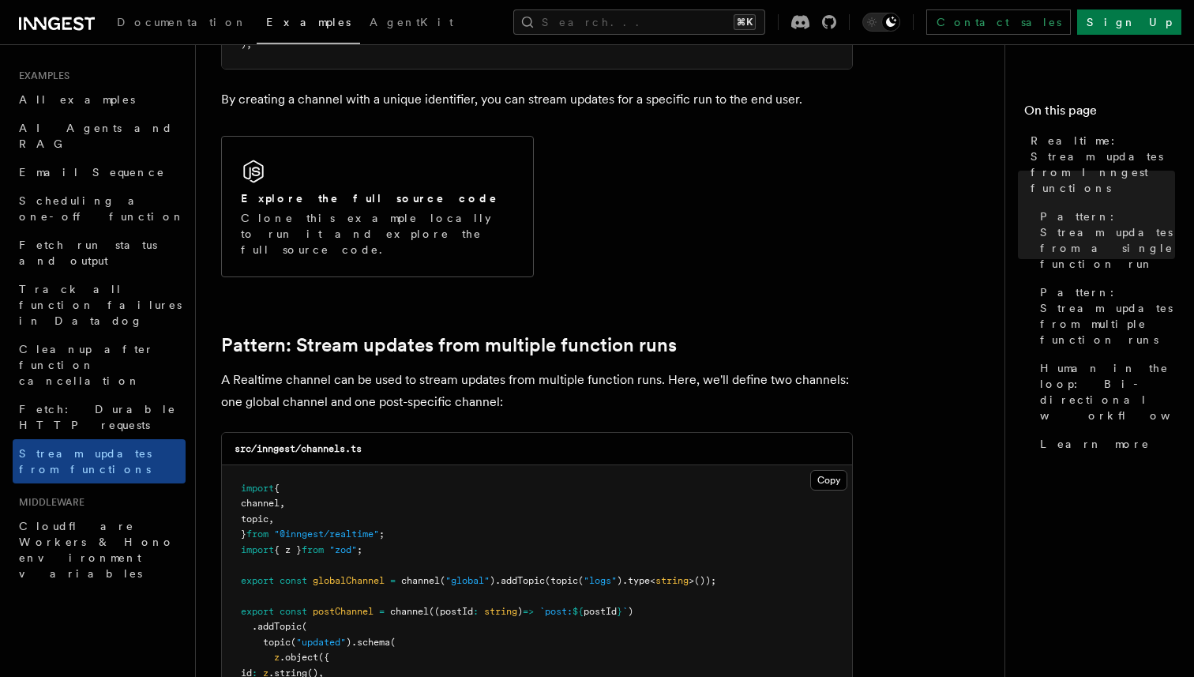
drag, startPoint x: 426, startPoint y: 340, endPoint x: 609, endPoint y: 340, distance: 183.2
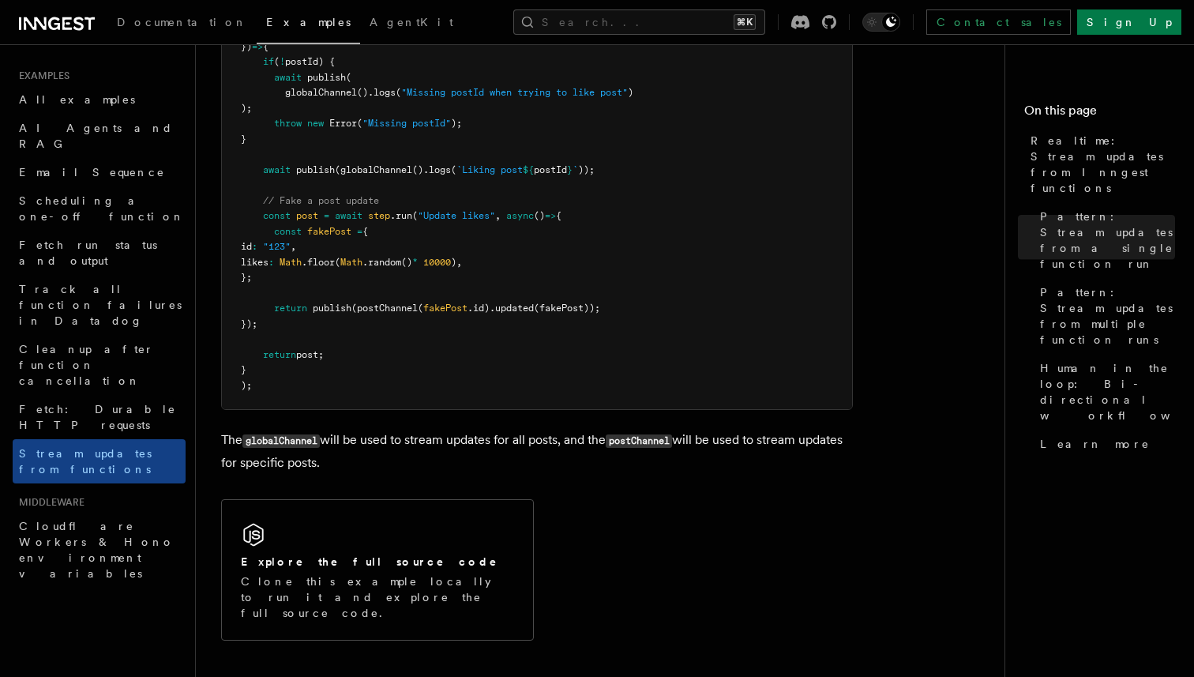
scroll to position [2473, 0]
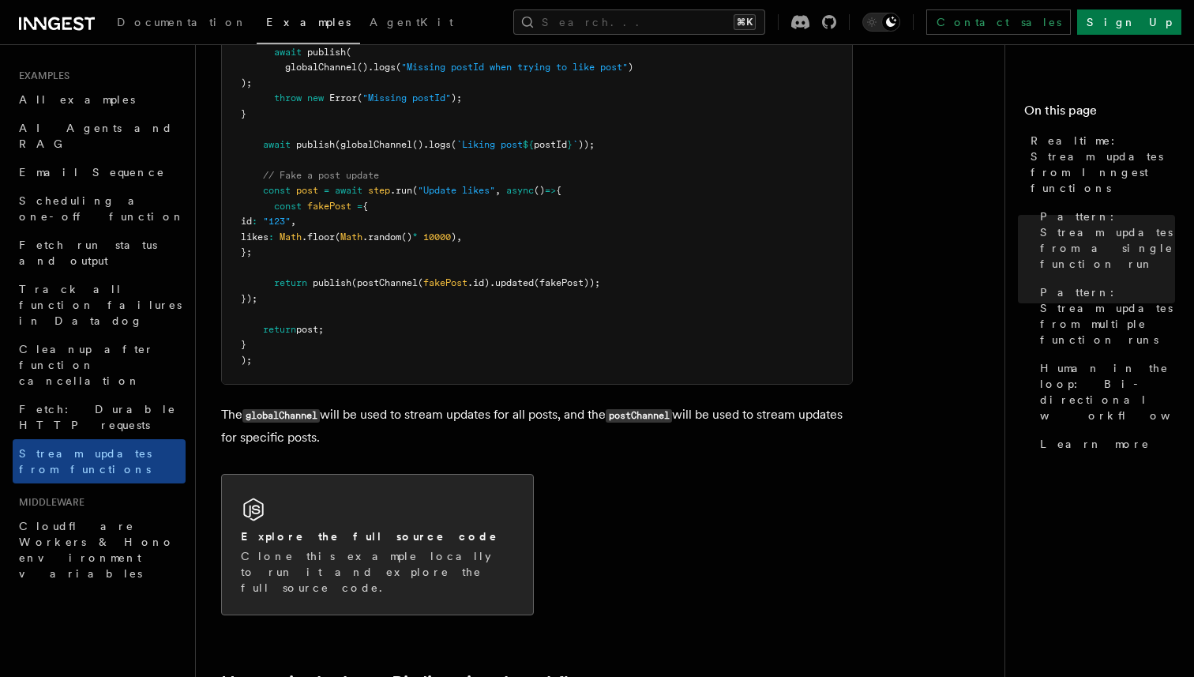
click at [455, 491] on div "Explore the full source code Clone this example locally to run it and explore t…" at bounding box center [377, 545] width 311 height 140
